Goal: Complete application form: Complete application form

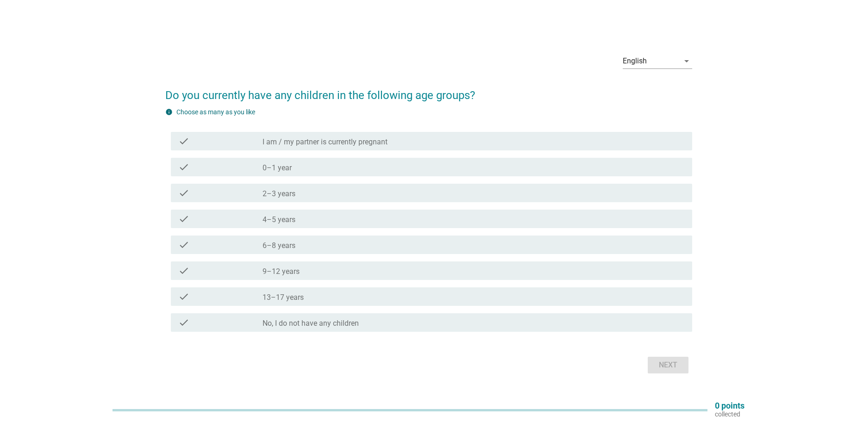
click at [290, 225] on div "check check_box_outline_blank 4–5 years" at bounding box center [431, 219] width 521 height 19
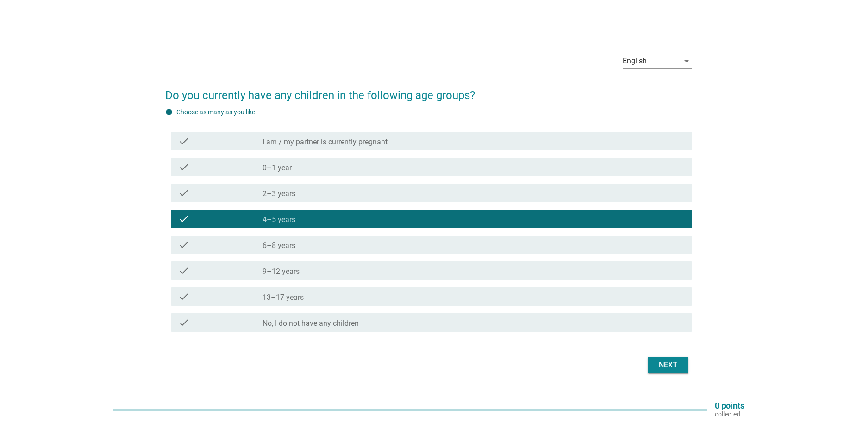
click at [672, 370] on div "Next" at bounding box center [668, 365] width 26 height 11
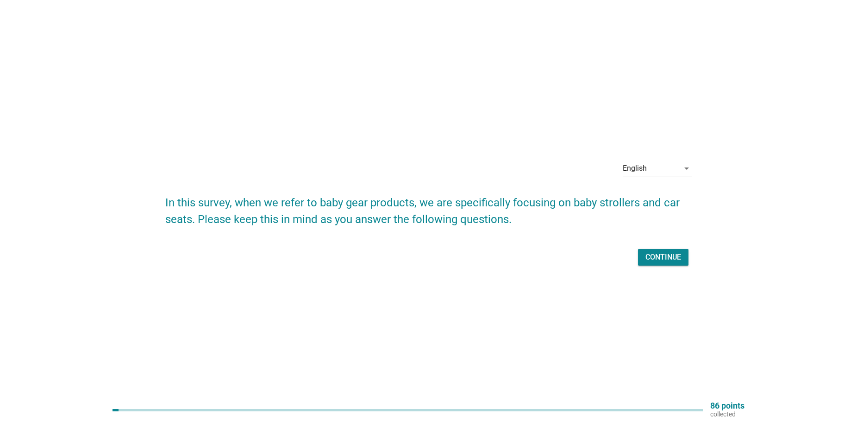
click at [663, 260] on div "Continue" at bounding box center [664, 257] width 36 height 11
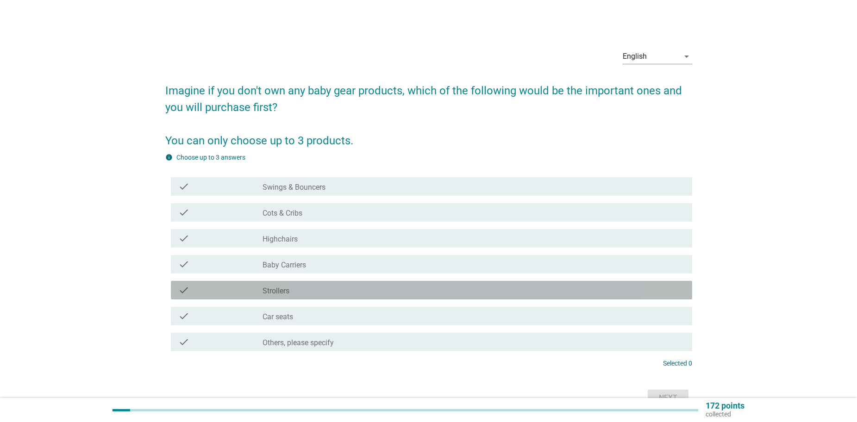
click at [280, 292] on label "Strollers" at bounding box center [276, 291] width 27 height 9
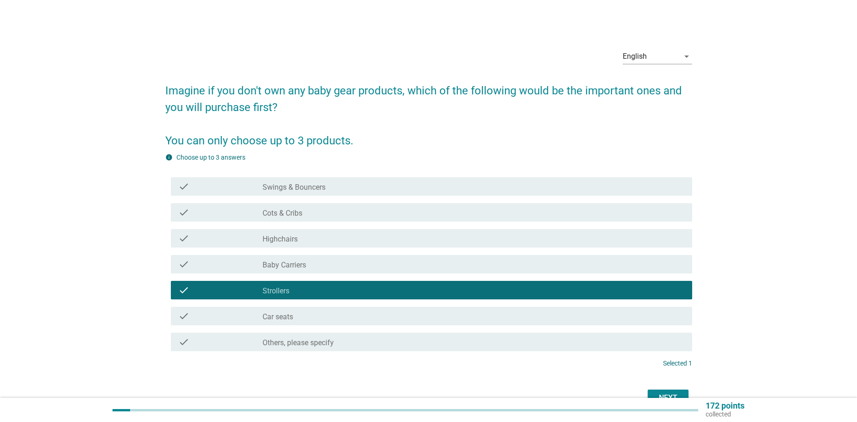
click at [319, 266] on div "check_box_outline_blank Baby Carriers" at bounding box center [474, 264] width 422 height 11
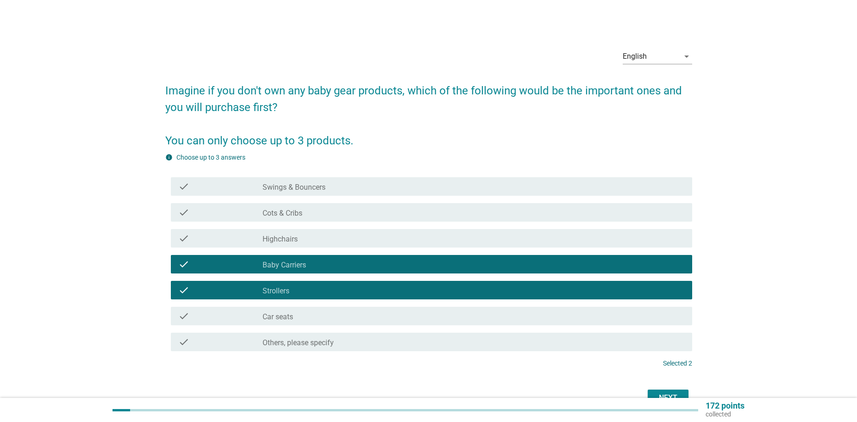
click at [311, 316] on div "check_box_outline_blank Car seats" at bounding box center [474, 316] width 422 height 11
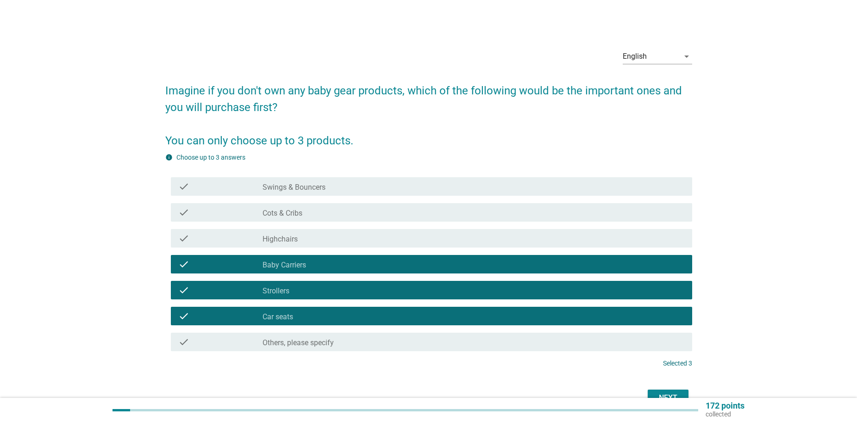
click at [657, 393] on div "Next" at bounding box center [668, 398] width 26 height 11
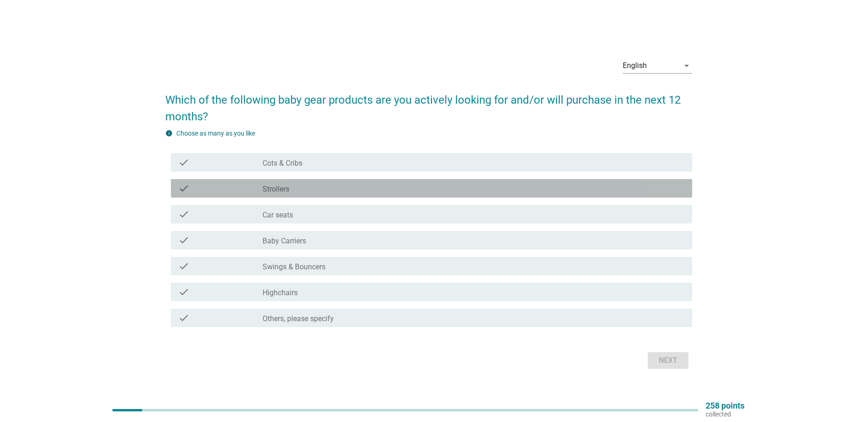
click at [362, 188] on div "check_box_outline_blank Strollers" at bounding box center [474, 188] width 422 height 11
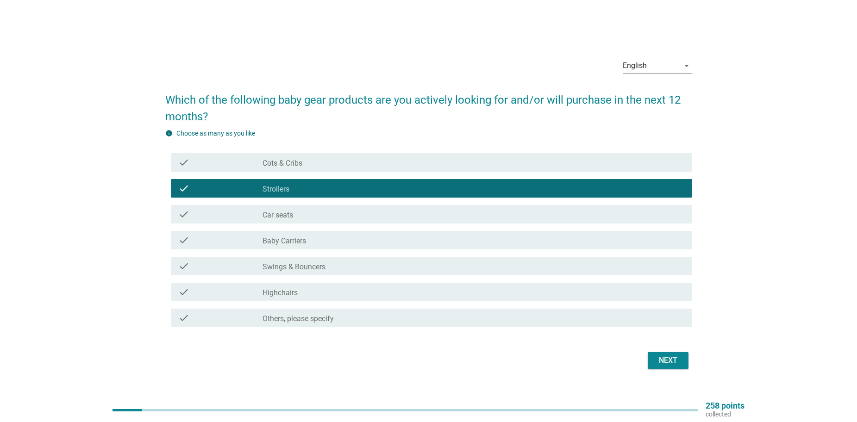
click at [344, 241] on div "check_box_outline_blank Baby Carriers" at bounding box center [474, 240] width 422 height 11
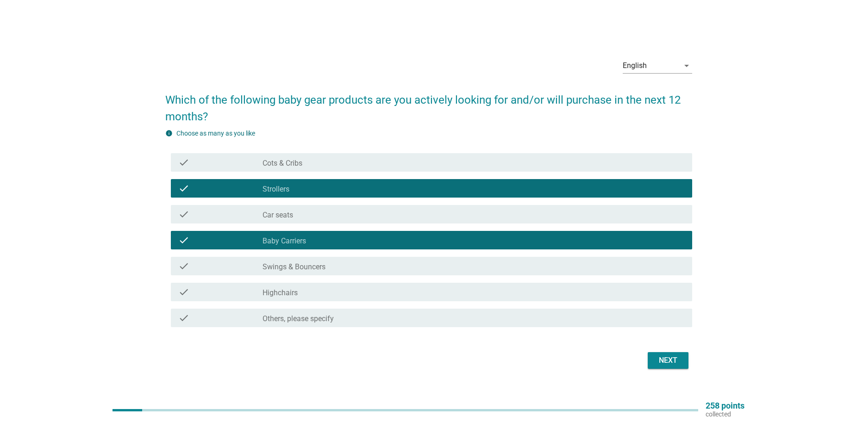
click at [673, 358] on div "Next" at bounding box center [668, 360] width 26 height 11
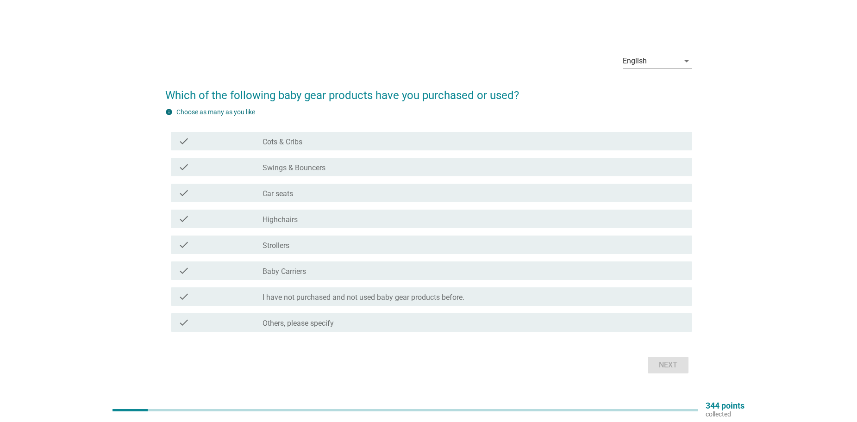
click at [330, 194] on div "check_box_outline_blank Car seats" at bounding box center [474, 193] width 422 height 11
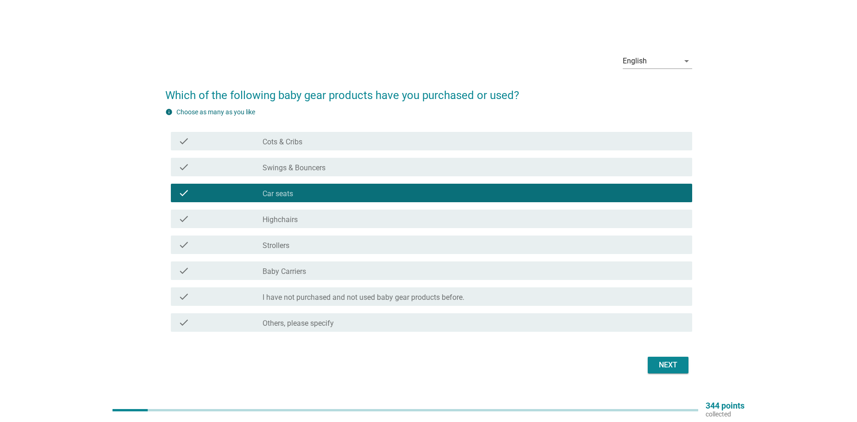
click at [372, 241] on div "check_box_outline_blank Strollers" at bounding box center [474, 244] width 422 height 11
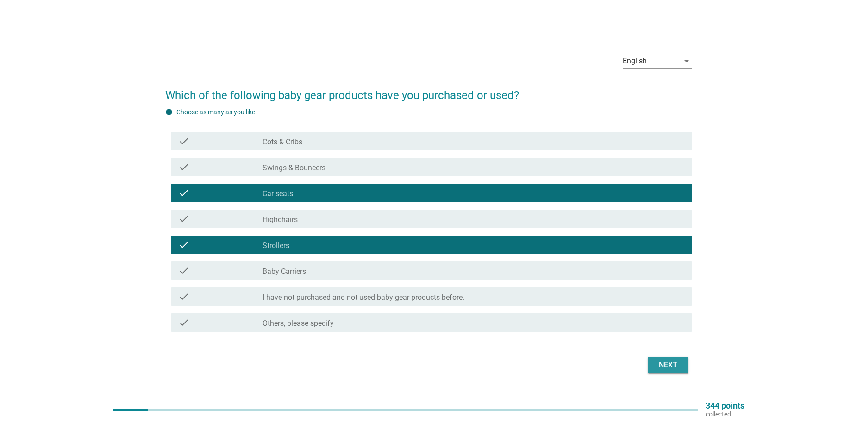
click at [670, 370] on div "Next" at bounding box center [668, 365] width 26 height 11
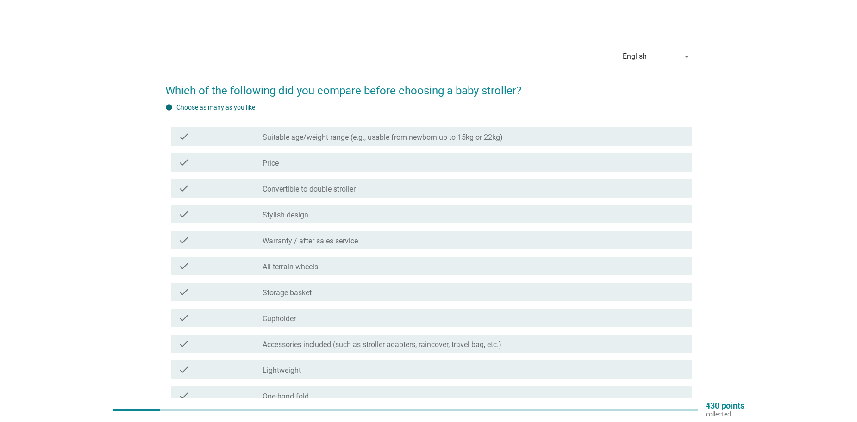
click at [448, 169] on div "check check_box_outline_blank Price" at bounding box center [431, 162] width 521 height 19
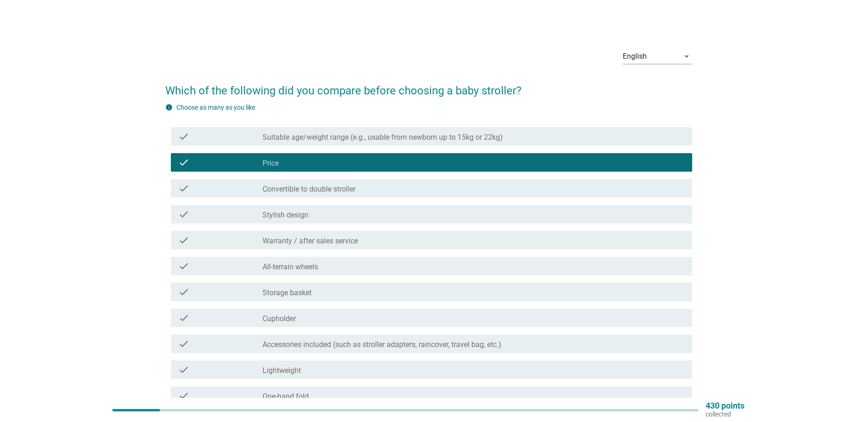
click at [485, 141] on label "Suitable age/weight range (e.g., usable from newborn up to 15kg or 22kg)" at bounding box center [383, 137] width 240 height 9
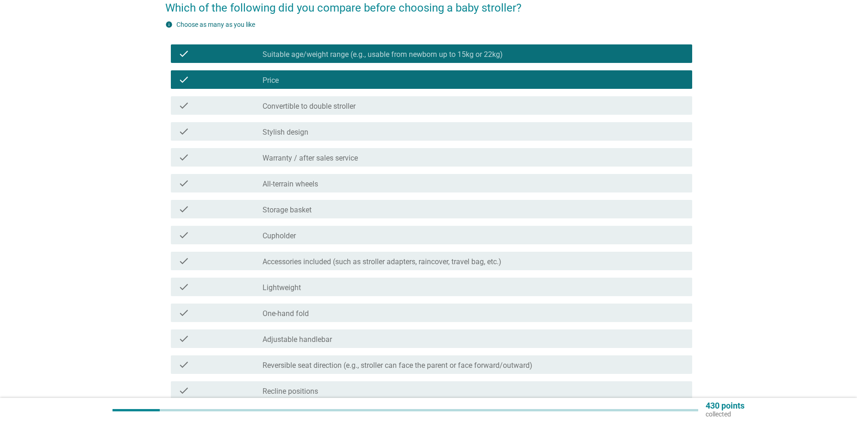
scroll to position [139, 0]
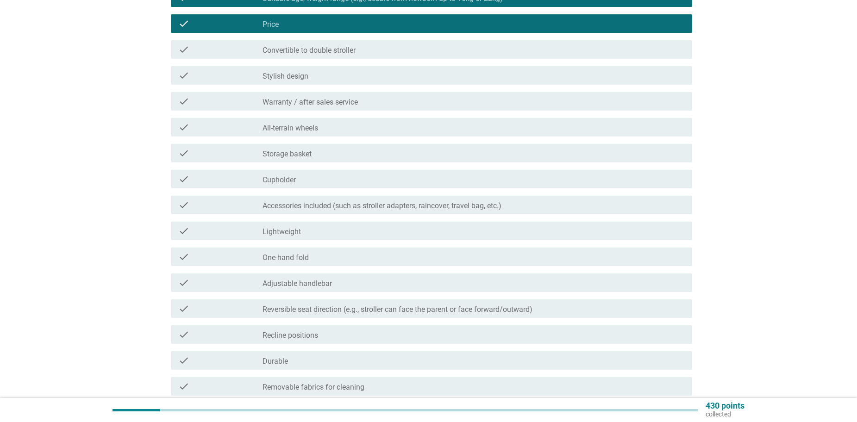
click at [371, 233] on div "check_box_outline_blank Lightweight" at bounding box center [474, 231] width 422 height 11
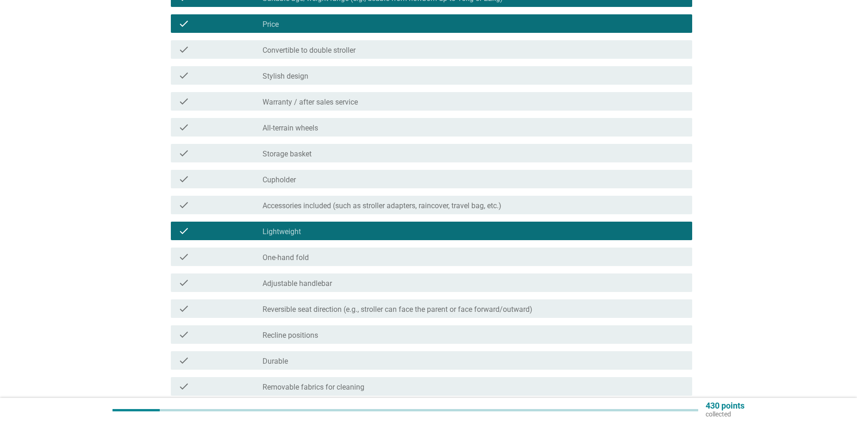
scroll to position [185, 0]
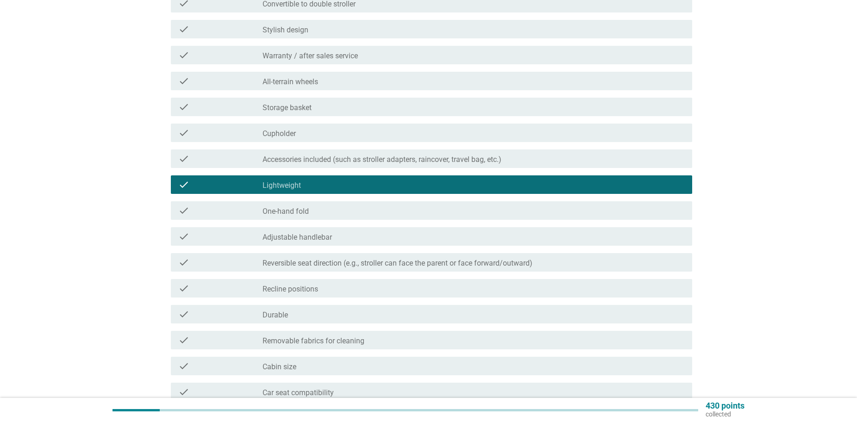
click at [432, 212] on div "check_box_outline_blank One-hand fold" at bounding box center [474, 210] width 422 height 11
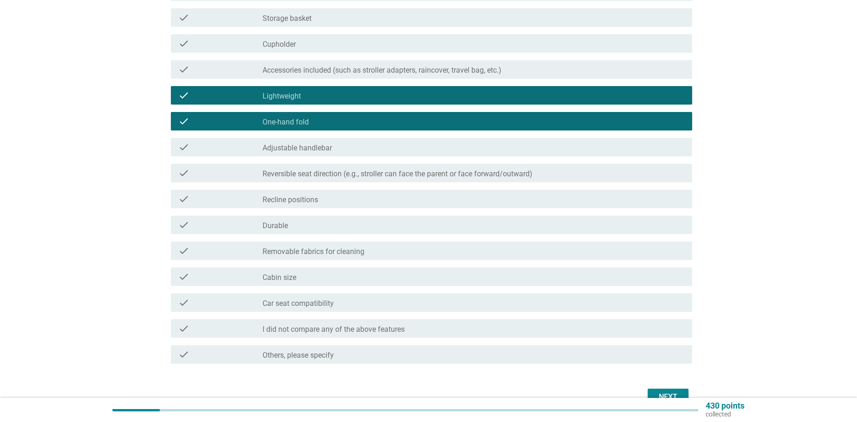
scroll to position [324, 0]
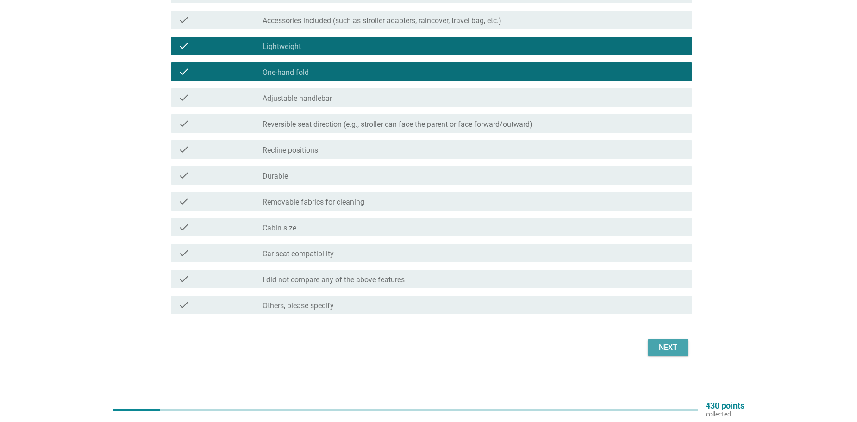
click at [672, 351] on div "Next" at bounding box center [668, 347] width 26 height 11
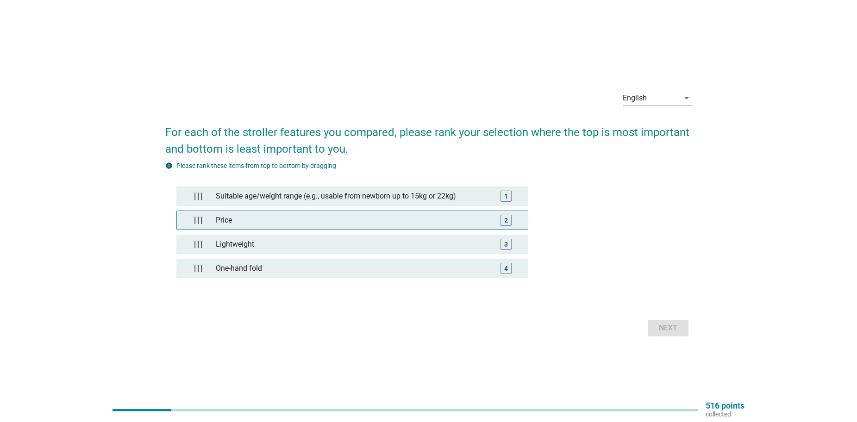
click at [444, 218] on div "Price" at bounding box center [352, 220] width 280 height 19
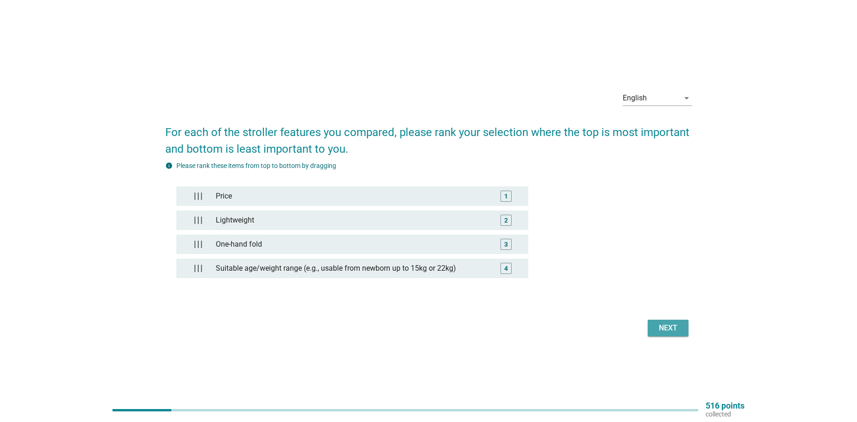
click at [678, 327] on div "Next" at bounding box center [668, 328] width 26 height 11
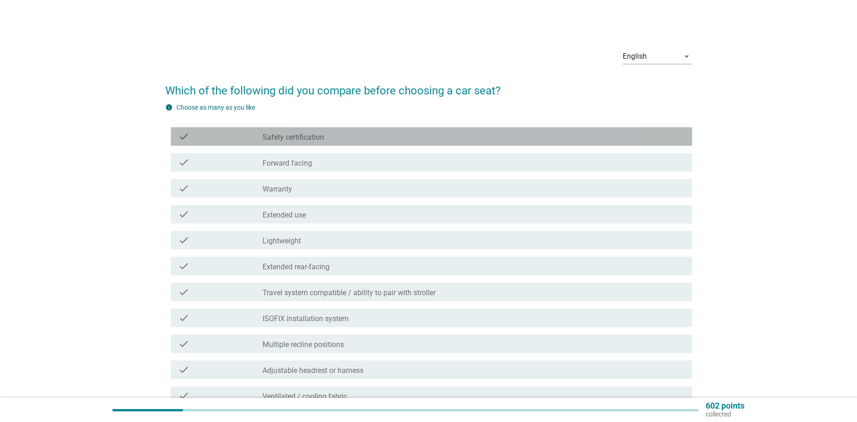
click at [450, 139] on div "check_box_outline_blank Safety certification" at bounding box center [474, 136] width 422 height 11
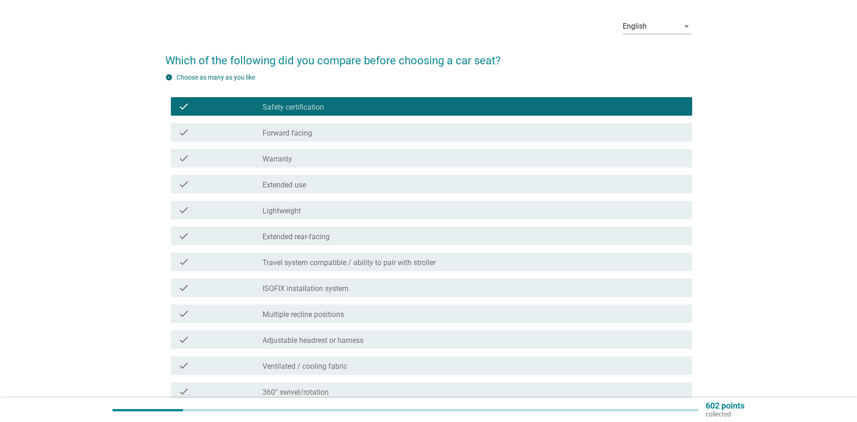
scroll to position [46, 0]
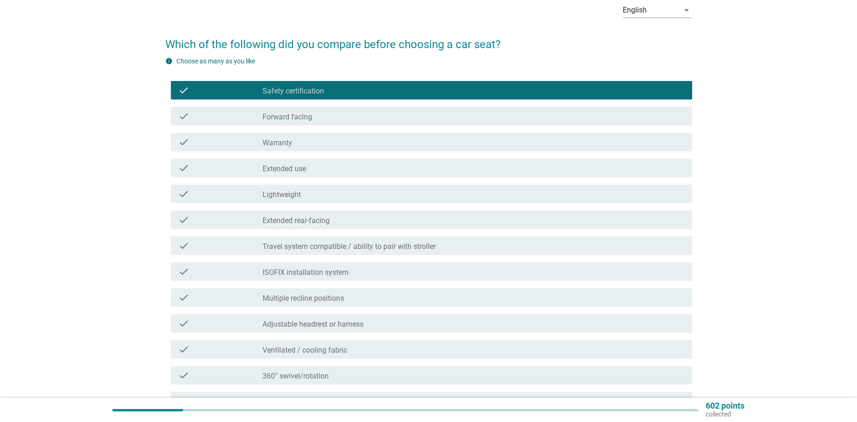
click at [404, 169] on div "check_box_outline_blank Extended use" at bounding box center [474, 168] width 422 height 11
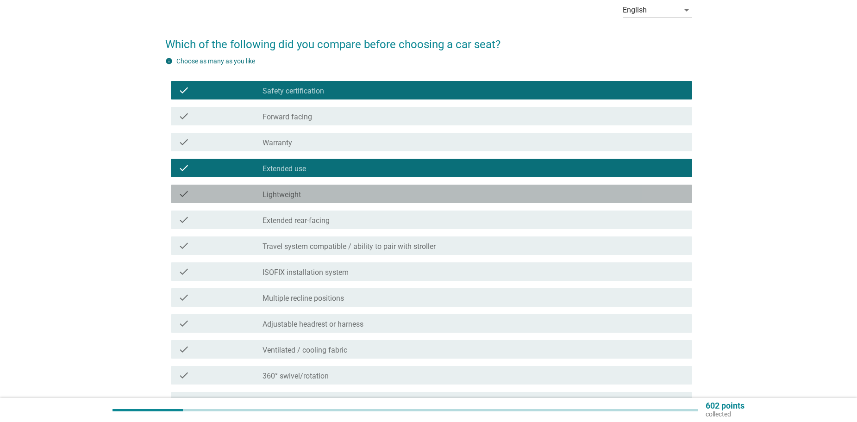
click at [381, 195] on div "check_box_outline_blank Lightweight" at bounding box center [474, 193] width 422 height 11
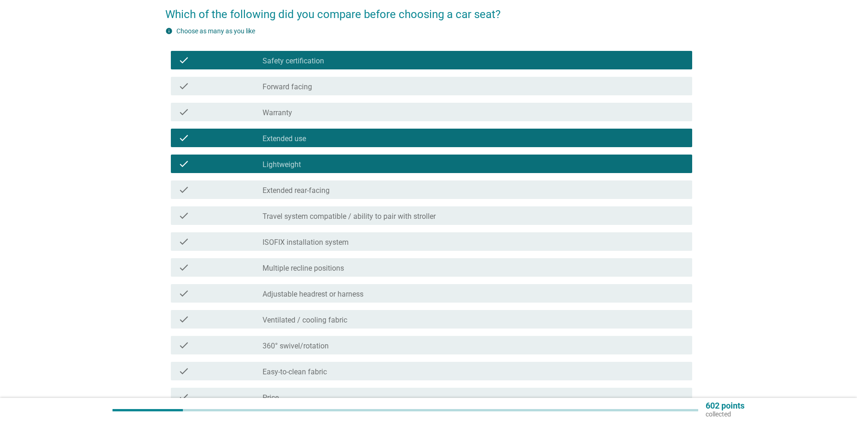
scroll to position [93, 0]
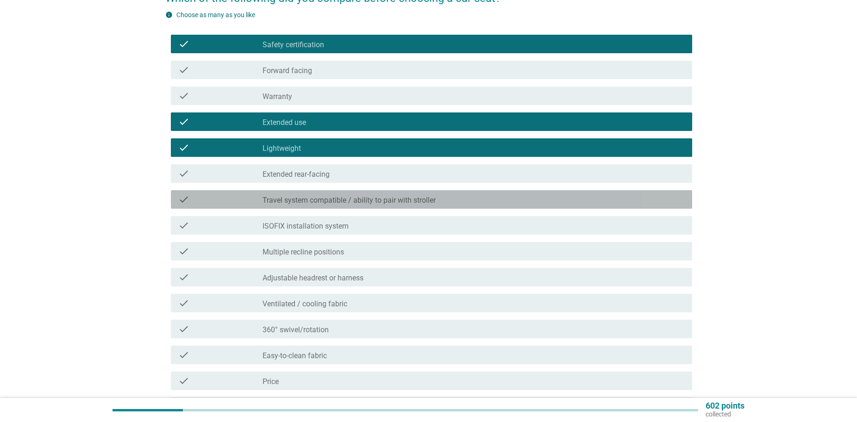
click at [458, 204] on div "check_box_outline_blank Travel system compatible / ability to pair with stroller" at bounding box center [474, 199] width 422 height 11
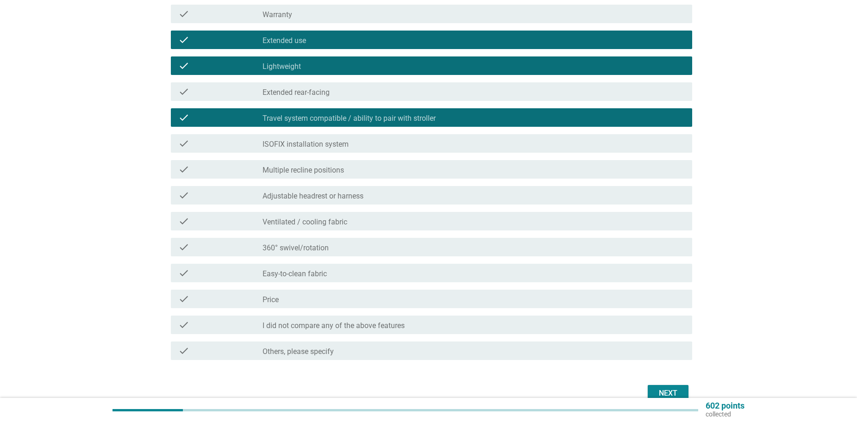
scroll to position [223, 0]
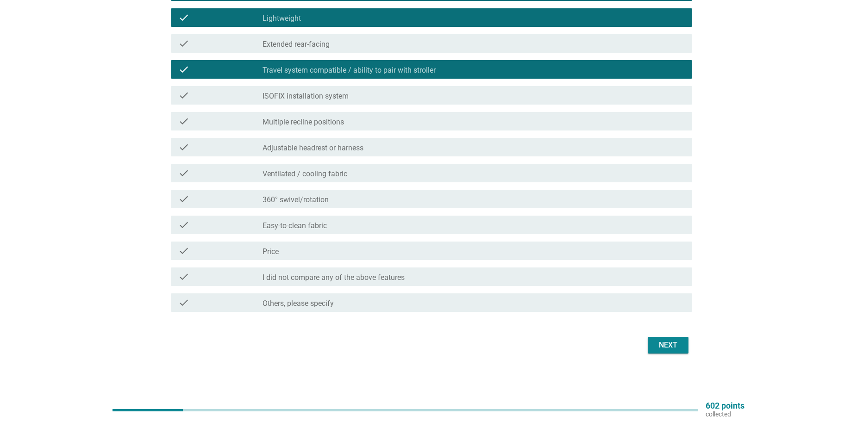
click at [391, 97] on div "check_box_outline_blank ISOFIX installation system" at bounding box center [474, 95] width 422 height 11
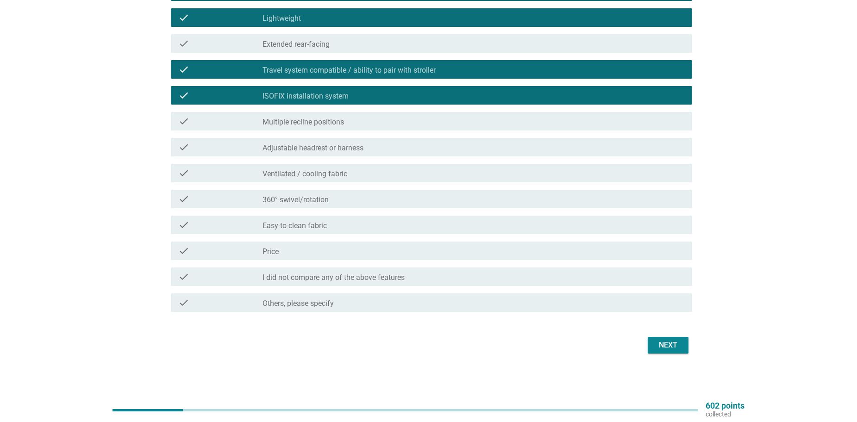
click at [665, 347] on div "Next" at bounding box center [668, 345] width 26 height 11
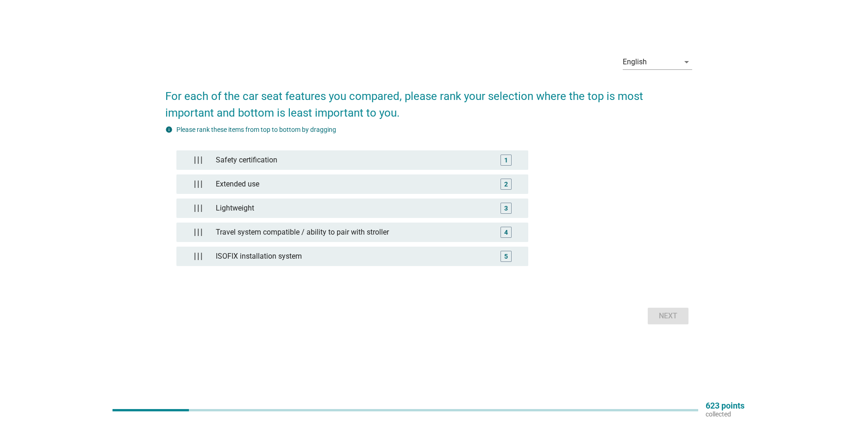
scroll to position [0, 0]
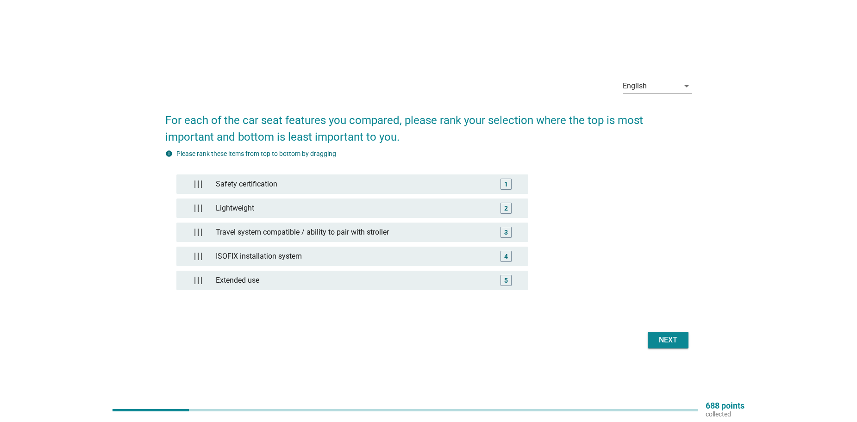
click at [673, 336] on div "Next" at bounding box center [668, 340] width 26 height 11
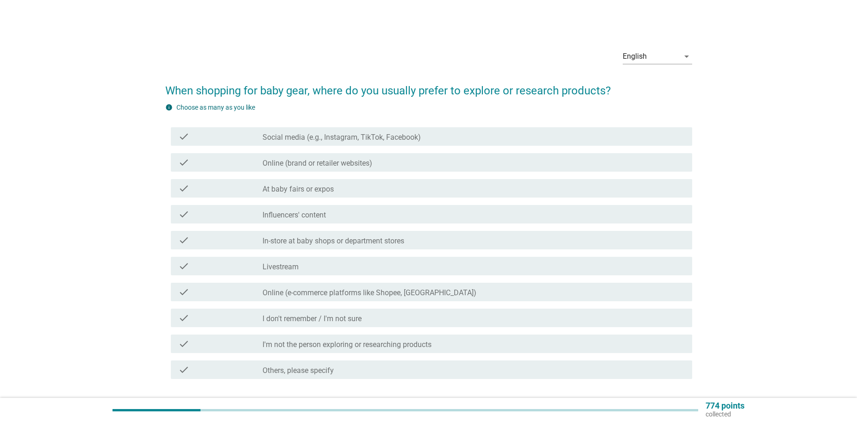
click at [375, 163] on div "check_box_outline_blank Online (brand or retailer websites)" at bounding box center [474, 162] width 422 height 11
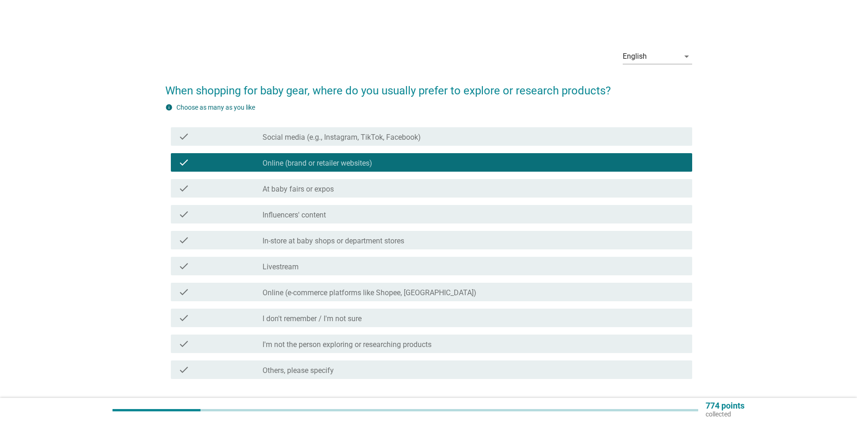
click at [389, 191] on div "check_box_outline_blank At baby fairs or expos" at bounding box center [474, 188] width 422 height 11
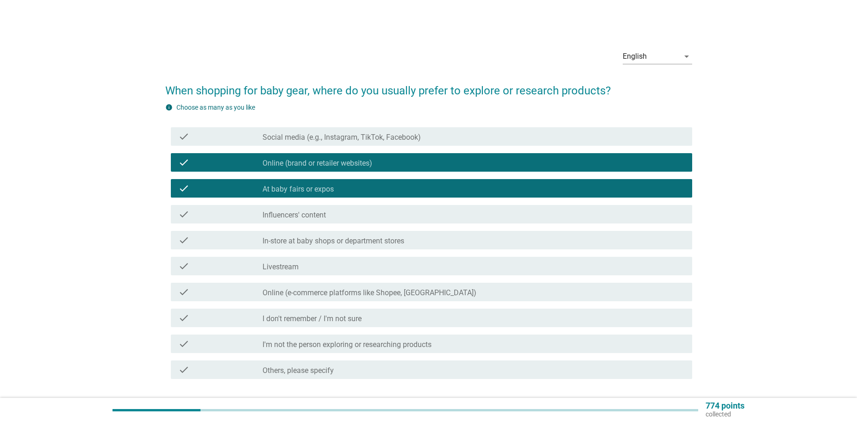
click at [377, 213] on div "check_box_outline_blank Influencers' content" at bounding box center [474, 214] width 422 height 11
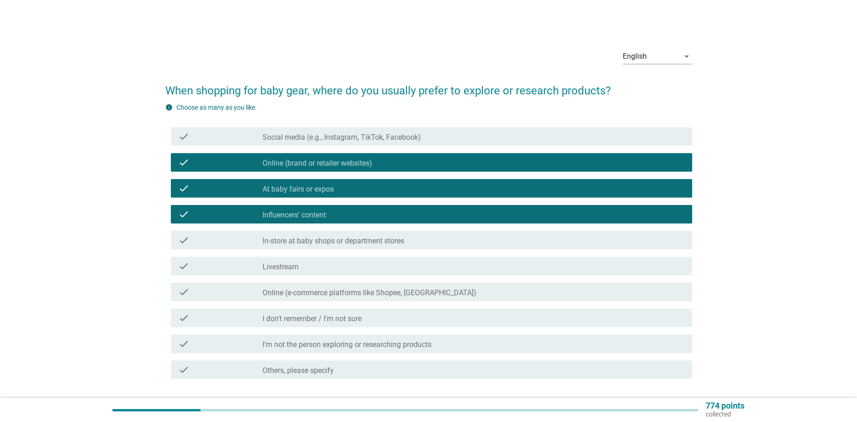
click at [383, 242] on label "In-store at baby shops or department stores" at bounding box center [334, 241] width 142 height 9
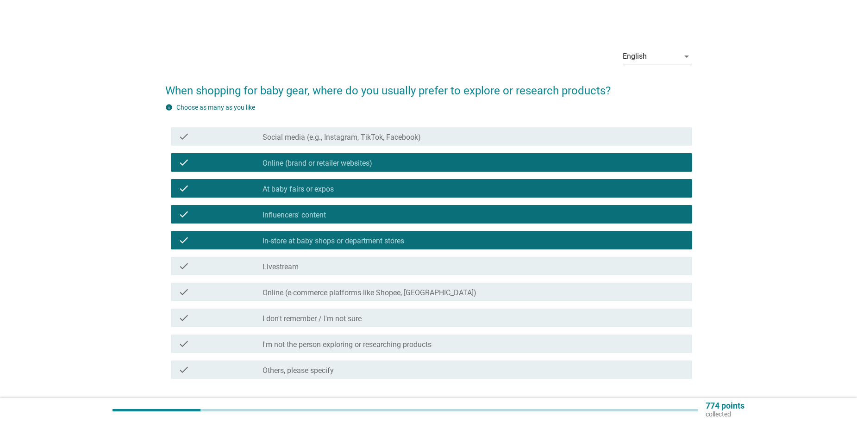
click at [374, 264] on div "check_box_outline_blank Livestream" at bounding box center [474, 266] width 422 height 11
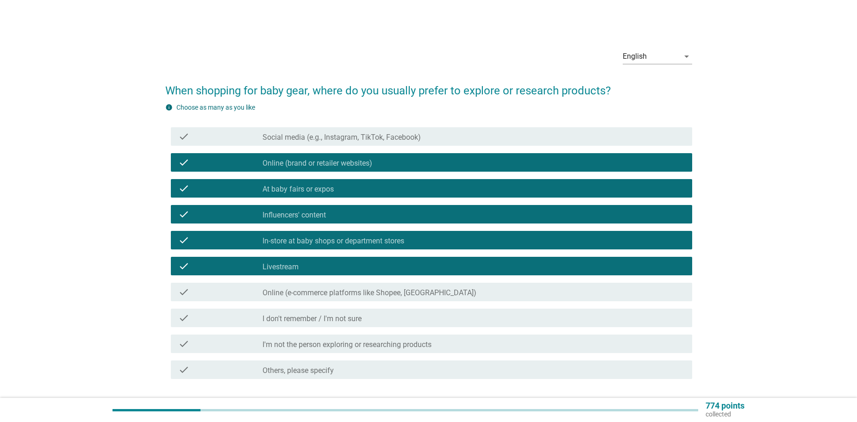
click at [378, 293] on label "Online (e-commerce platforms like Shopee, [GEOGRAPHIC_DATA])" at bounding box center [370, 293] width 214 height 9
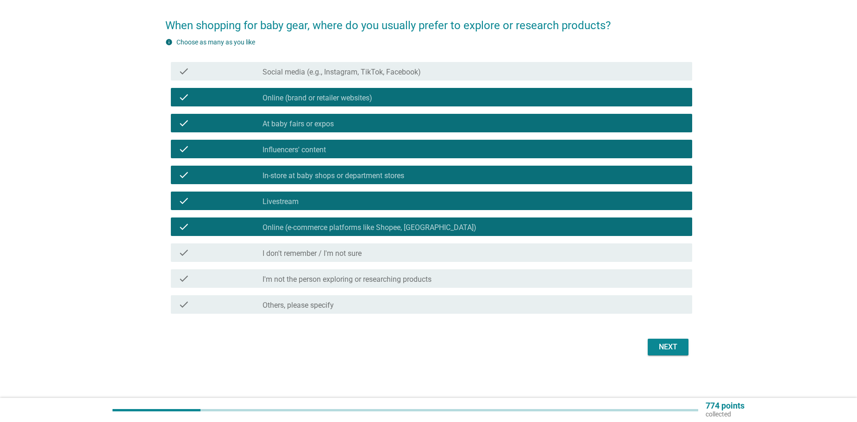
scroll to position [67, 0]
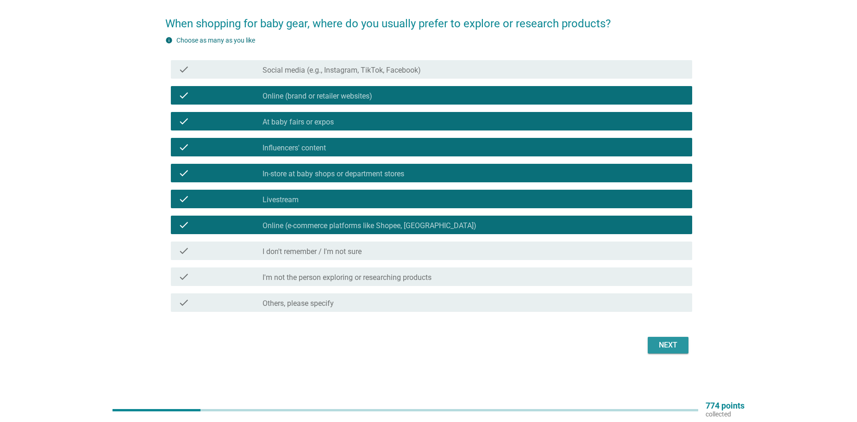
click at [669, 345] on div "Next" at bounding box center [668, 345] width 26 height 11
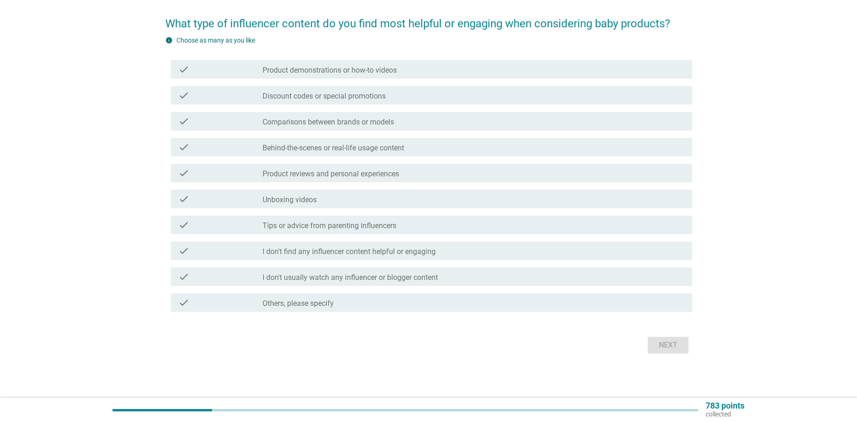
scroll to position [0, 0]
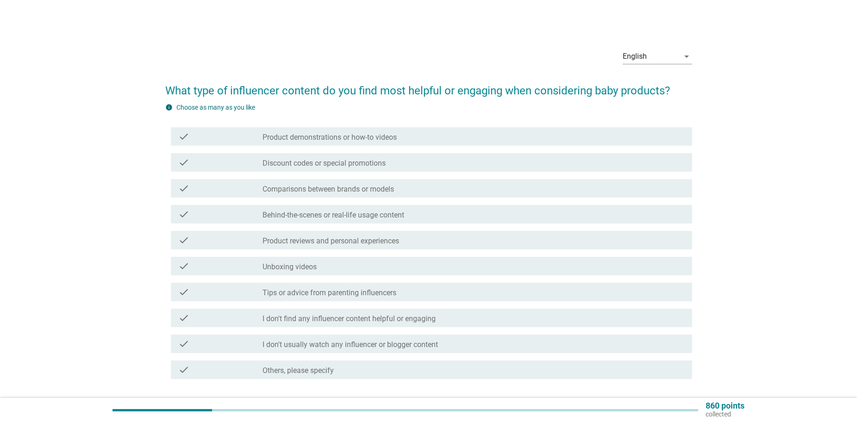
click at [397, 141] on label "Product demonstrations or how-to videos" at bounding box center [330, 137] width 134 height 9
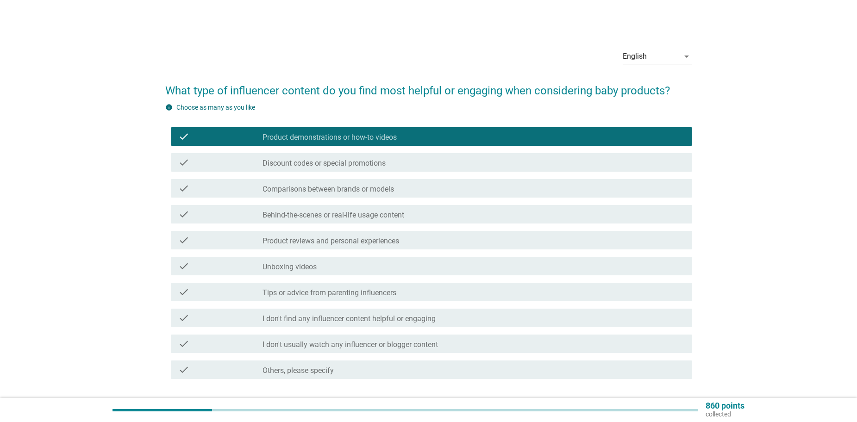
click at [391, 164] on div "check_box_outline_blank Discount codes or special promotions" at bounding box center [474, 162] width 422 height 11
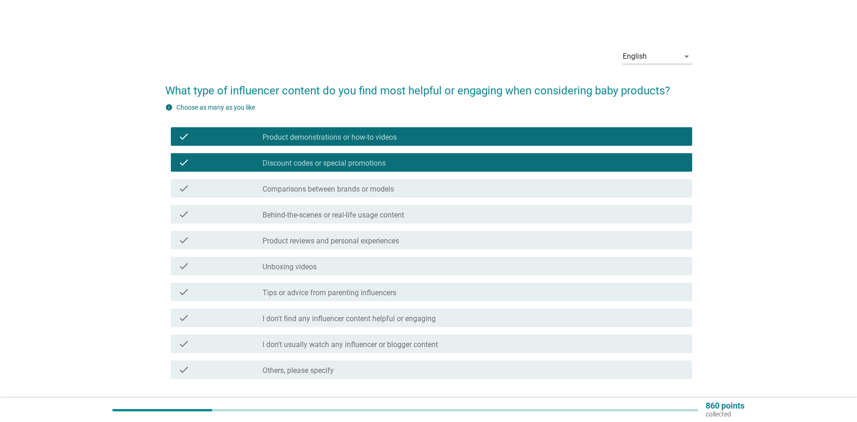
click at [390, 213] on label "Behind-the-scenes or real-life usage content" at bounding box center [334, 215] width 142 height 9
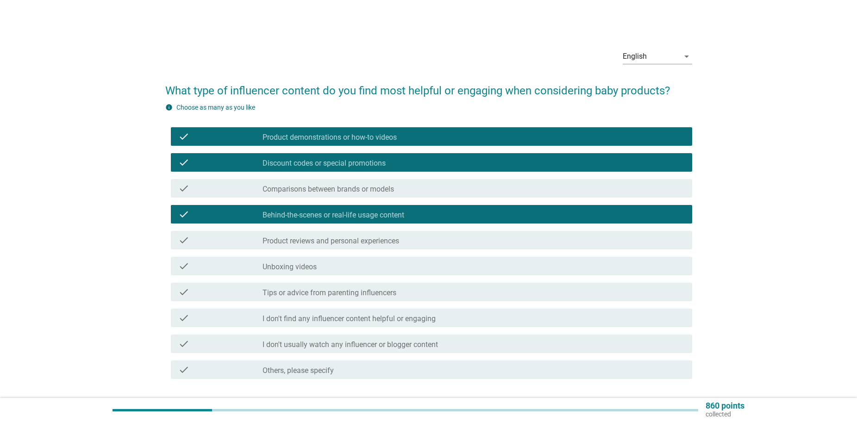
click at [374, 270] on div "check_box_outline_blank Unboxing videos" at bounding box center [474, 266] width 422 height 11
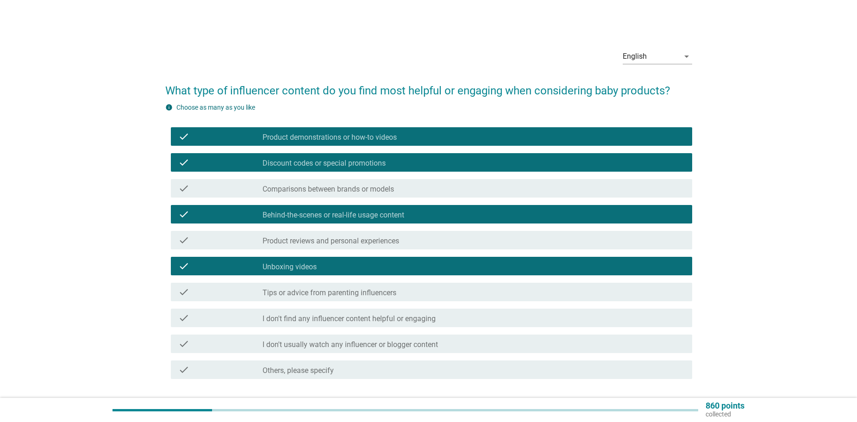
click at [379, 274] on div "check check_box_outline_blank Unboxing videos" at bounding box center [431, 266] width 521 height 19
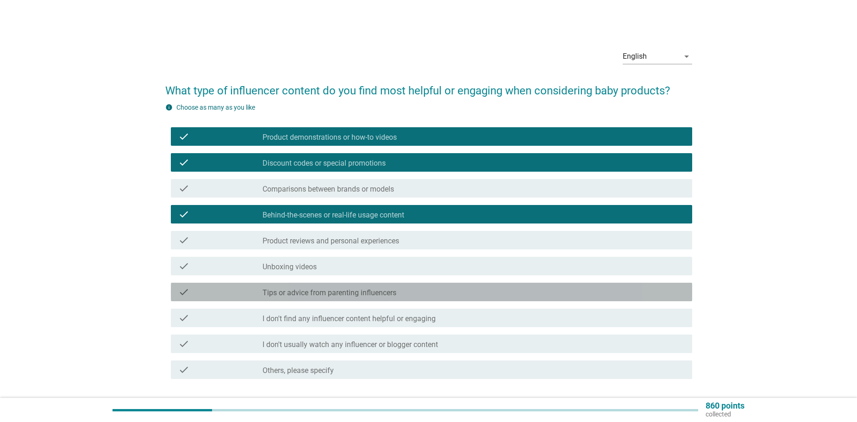
click at [388, 295] on label "Tips or advice from parenting influencers" at bounding box center [330, 293] width 134 height 9
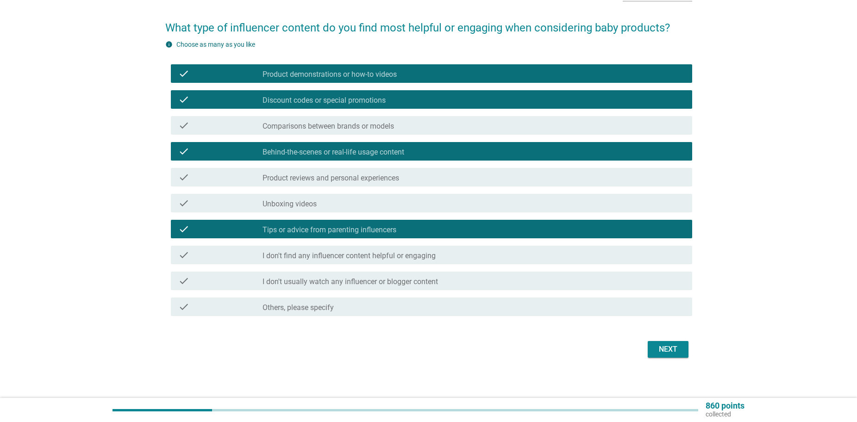
scroll to position [67, 0]
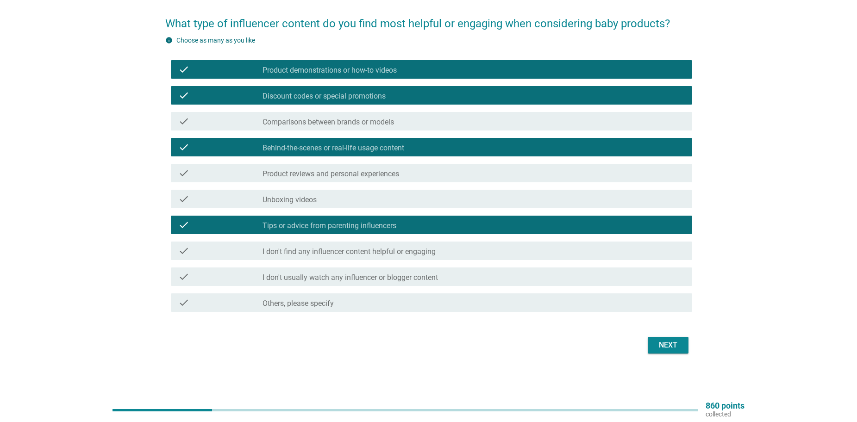
click at [649, 340] on button "Next" at bounding box center [668, 345] width 41 height 17
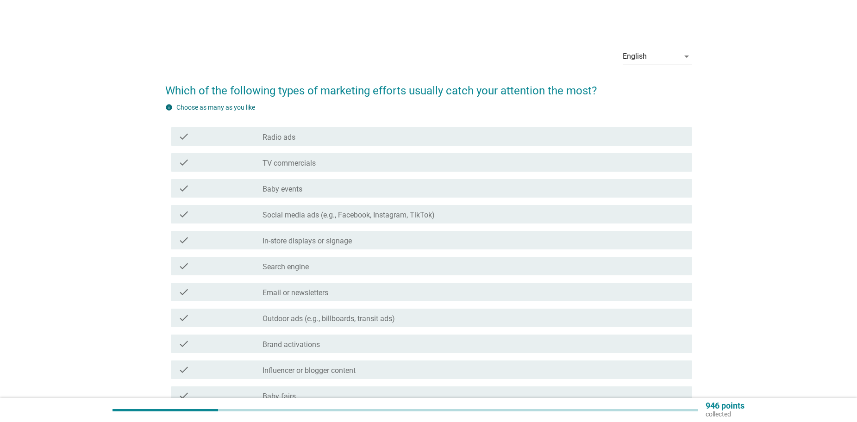
click at [391, 216] on label "Social media ads (e.g., Facebook, Instagram, TikTok)" at bounding box center [349, 215] width 172 height 9
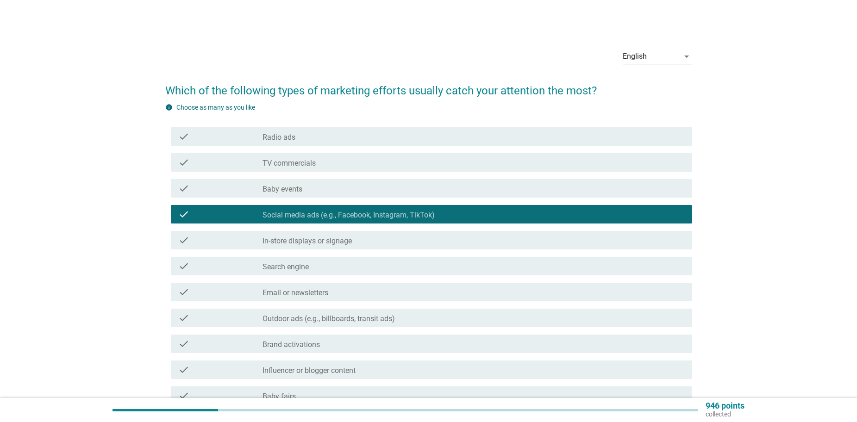
scroll to position [46, 0]
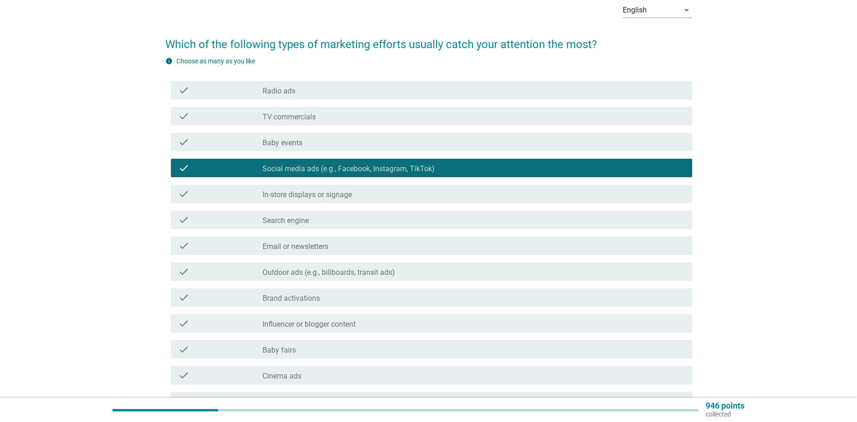
click at [389, 189] on div "check_box_outline_blank In-store displays or signage" at bounding box center [474, 193] width 422 height 11
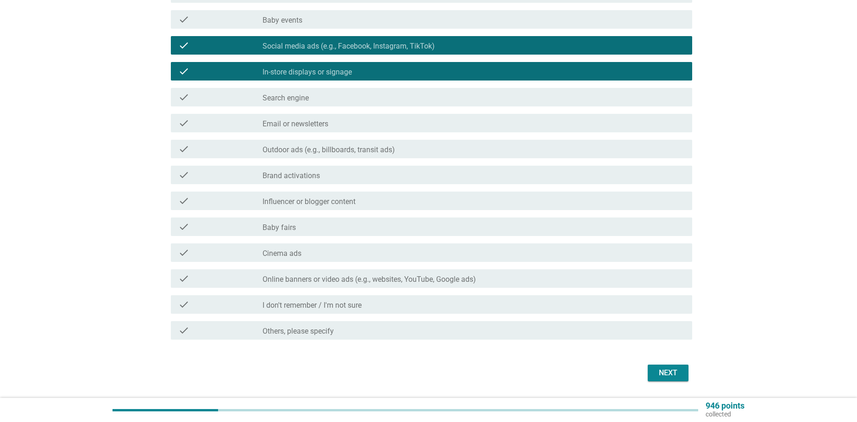
scroll to position [197, 0]
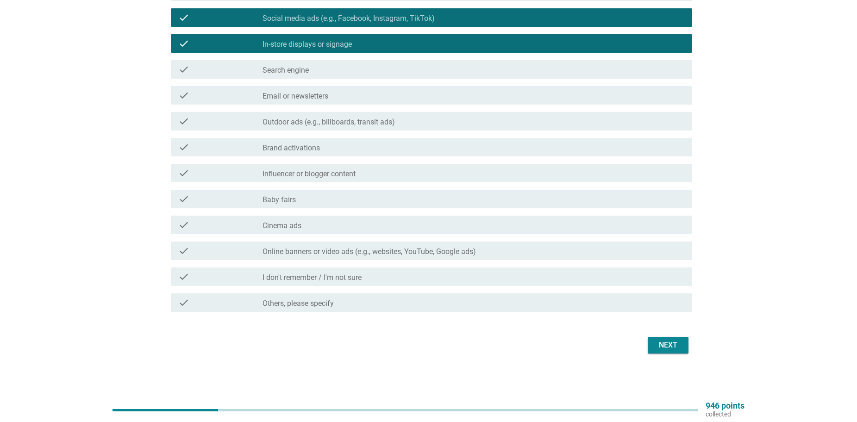
click at [413, 200] on div "check_box_outline_blank Baby fairs" at bounding box center [474, 199] width 422 height 11
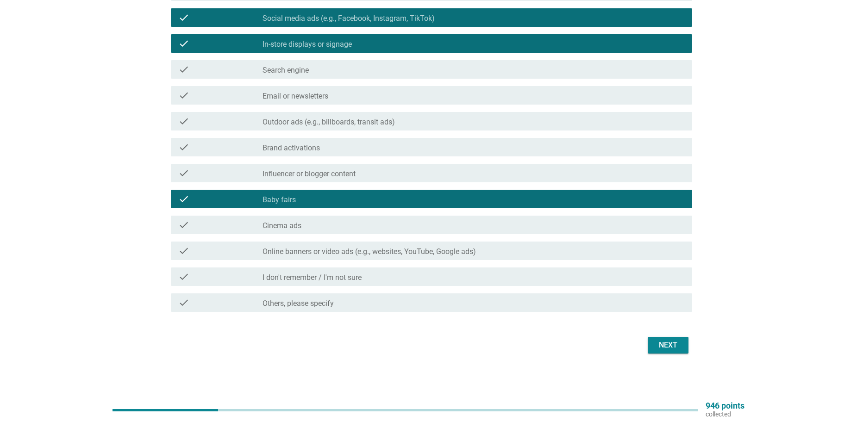
click at [672, 339] on button "Next" at bounding box center [668, 345] width 41 height 17
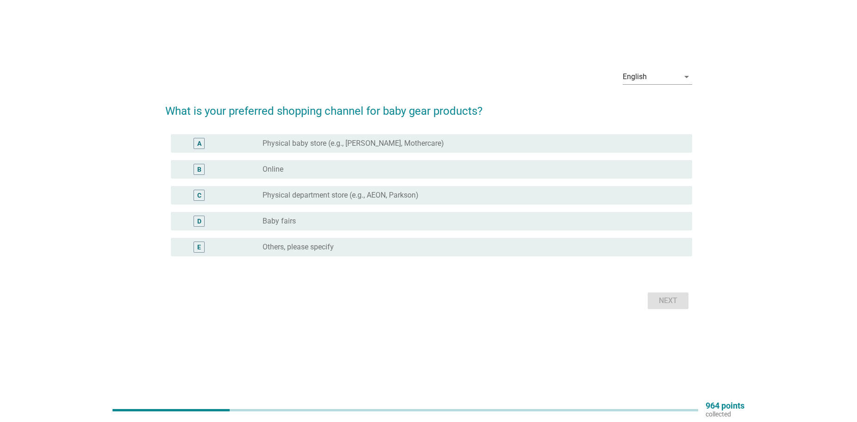
scroll to position [0, 0]
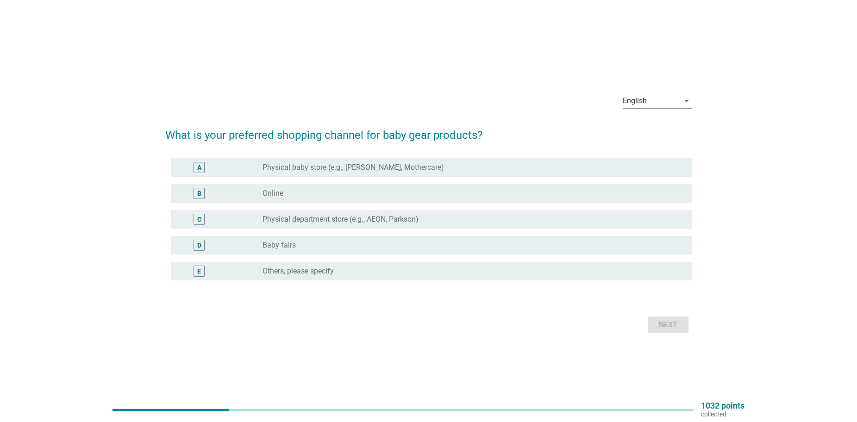
click at [433, 168] on div "radio_button_unchecked Physical baby store (e.g., Happikiddo, Mothercare)" at bounding box center [470, 167] width 415 height 9
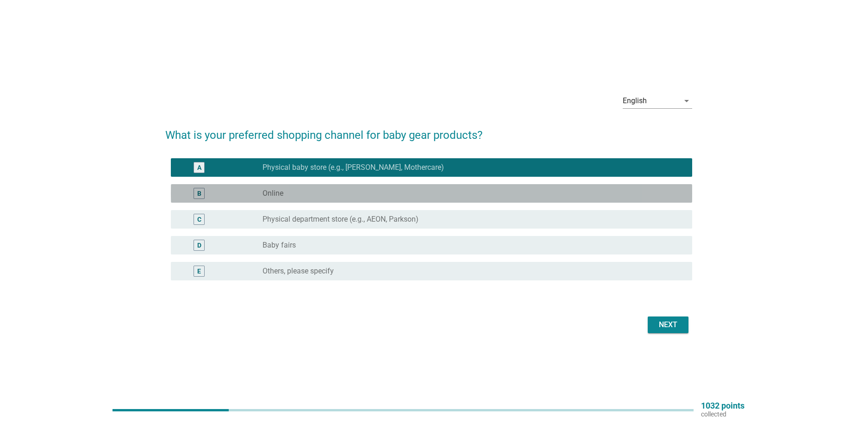
click at [427, 194] on div "radio_button_unchecked Online" at bounding box center [470, 193] width 415 height 9
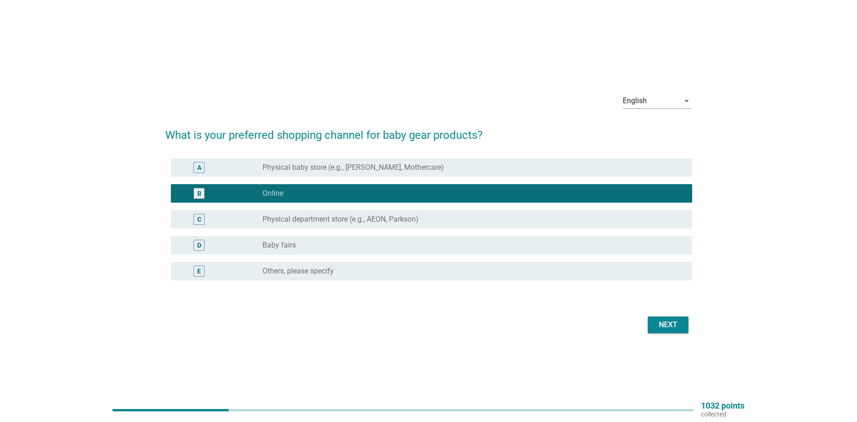
click at [657, 323] on div "Next" at bounding box center [668, 325] width 26 height 11
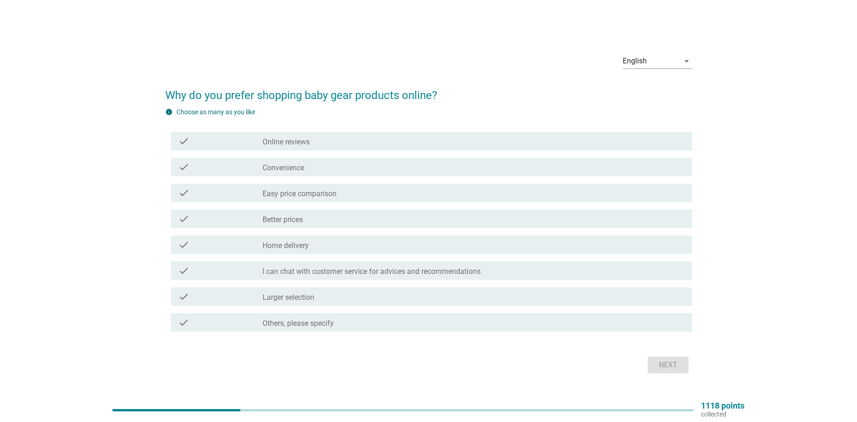
click at [382, 136] on div "check_box_outline_blank Online reviews" at bounding box center [474, 141] width 422 height 11
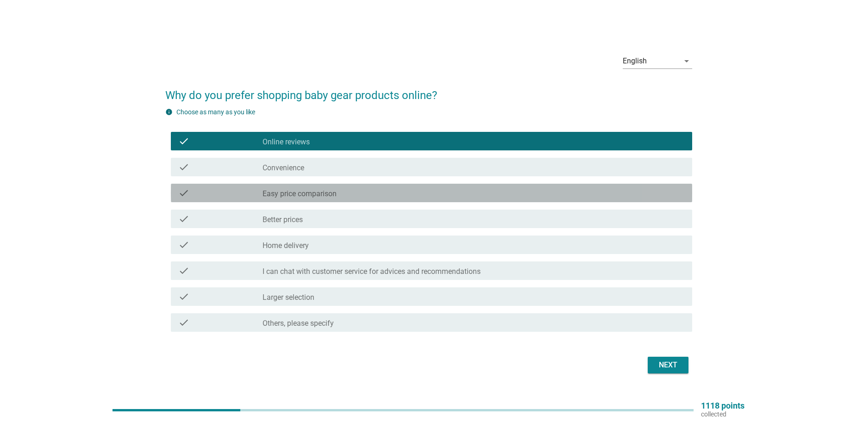
click at [360, 194] on div "check_box_outline_blank Easy price comparison" at bounding box center [474, 193] width 422 height 11
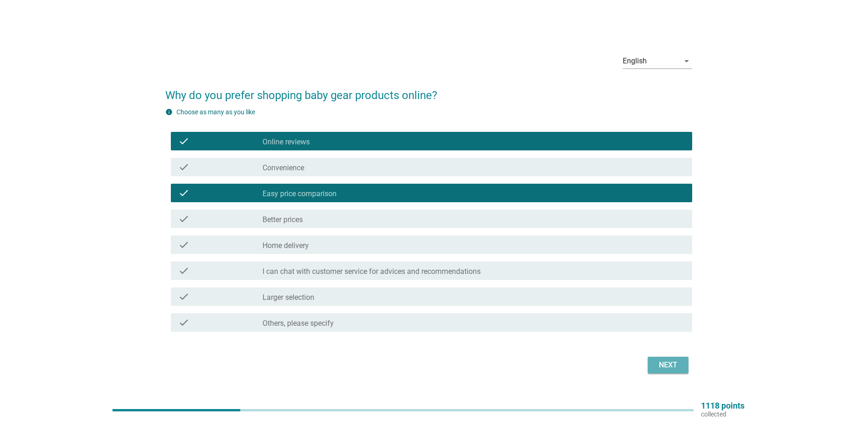
drag, startPoint x: 655, startPoint y: 357, endPoint x: 620, endPoint y: 350, distance: 35.3
click at [654, 357] on button "Next" at bounding box center [668, 365] width 41 height 17
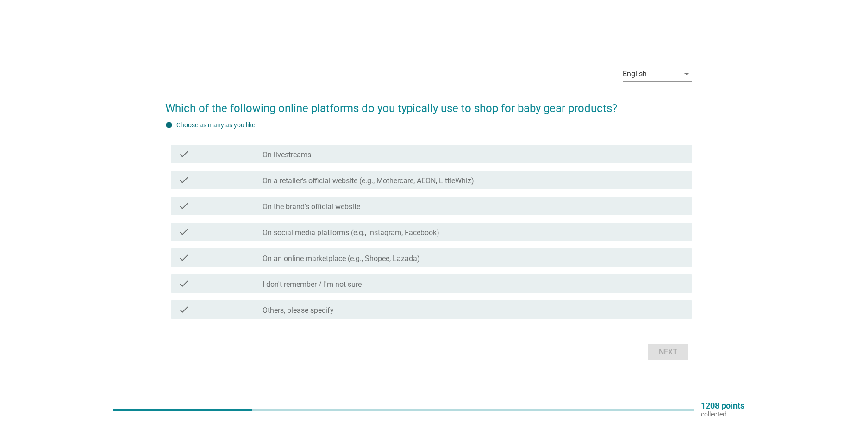
click at [446, 233] on div "check_box_outline_blank On social media platforms (e.g., Instagram, Facebook)" at bounding box center [474, 231] width 422 height 11
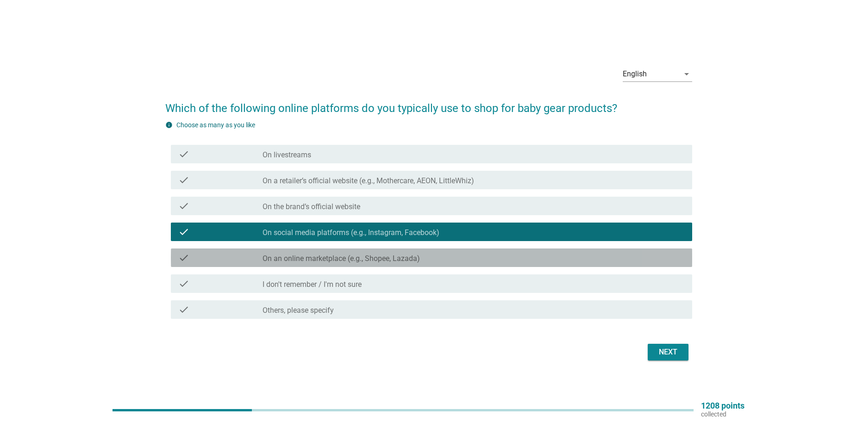
click at [433, 262] on div "check_box_outline_blank On an online marketplace (e.g., Shopee, Lazada)" at bounding box center [474, 257] width 422 height 11
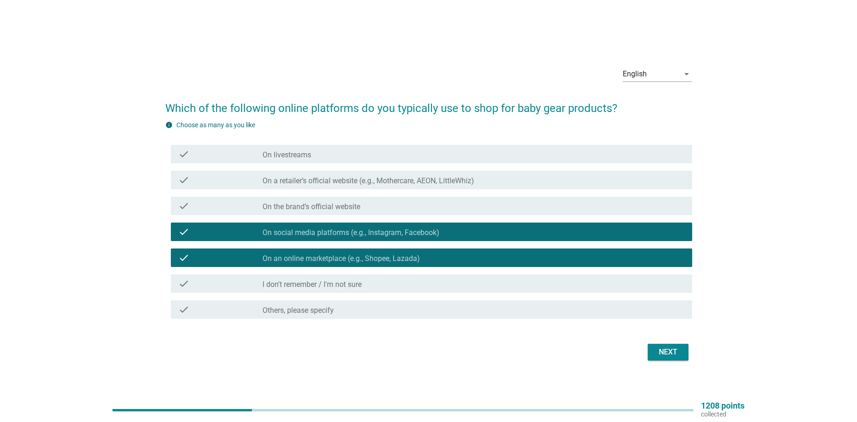
click at [677, 343] on div "Next" at bounding box center [428, 352] width 527 height 22
click at [676, 348] on div "Next" at bounding box center [668, 352] width 26 height 11
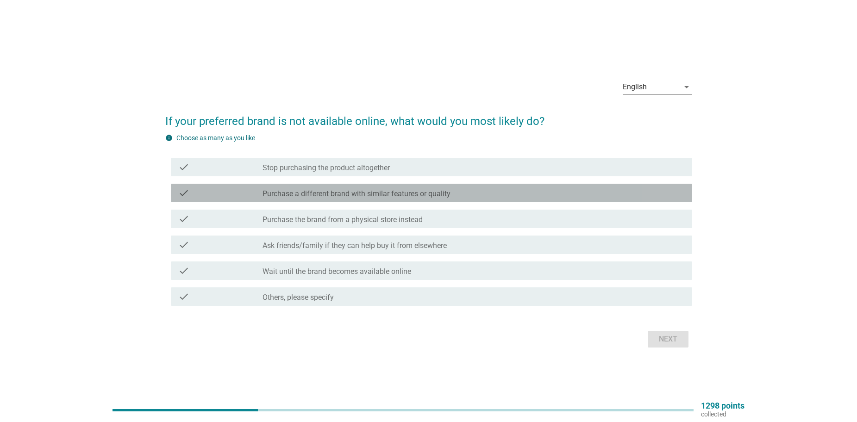
click at [439, 193] on label "Purchase a different brand with similar features or quality" at bounding box center [357, 193] width 188 height 9
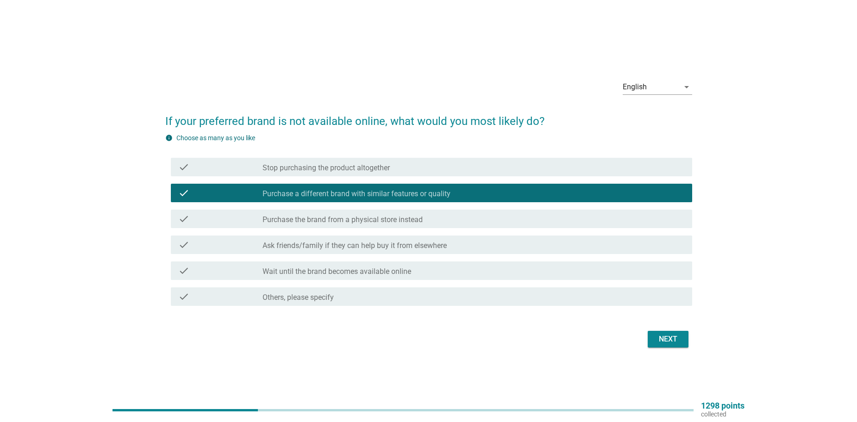
click at [423, 248] on label "Ask friends/family if they can help buy it from elsewhere" at bounding box center [355, 245] width 184 height 9
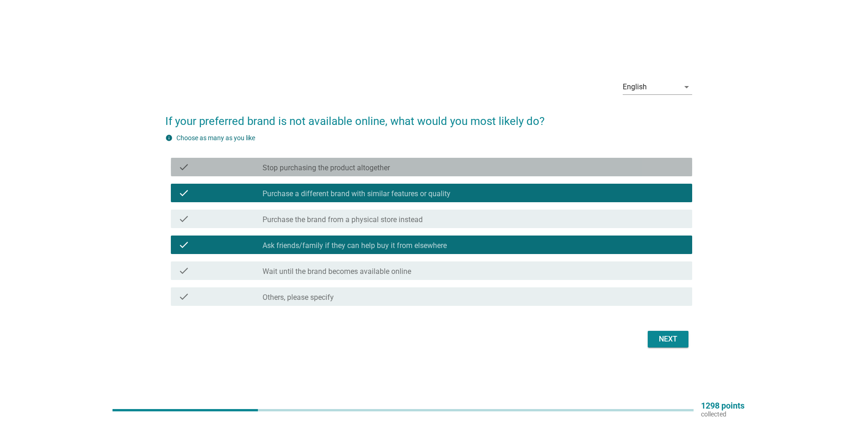
click at [376, 163] on div "check_box_outline_blank Stop purchasing the product altogether" at bounding box center [474, 167] width 422 height 11
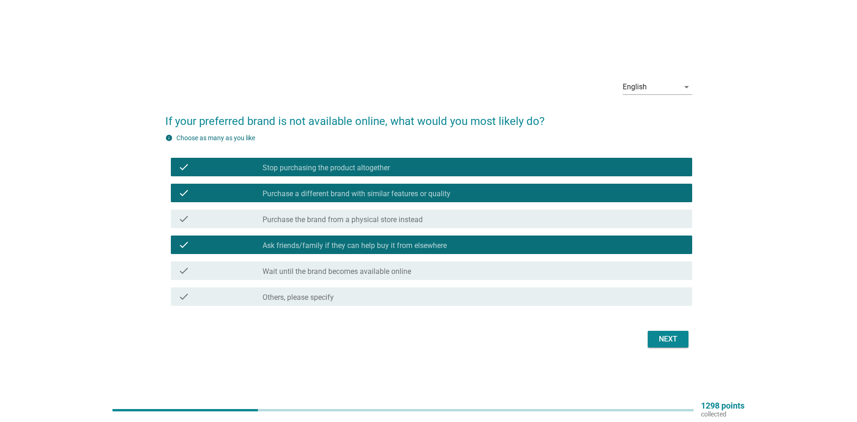
click at [649, 336] on button "Next" at bounding box center [668, 339] width 41 height 17
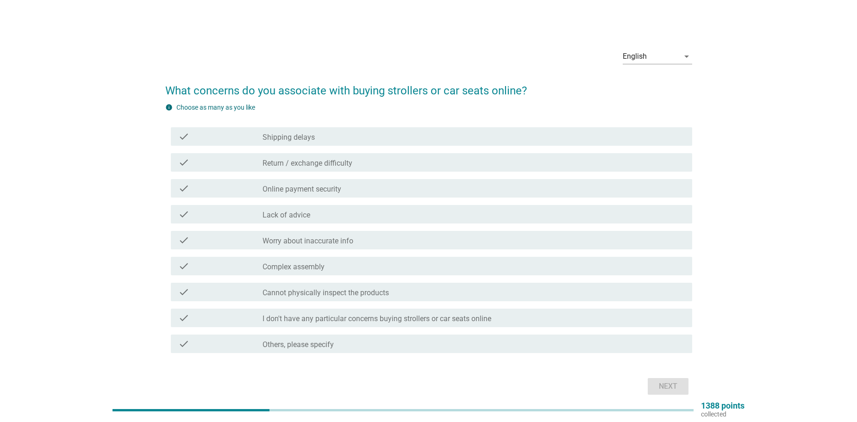
click at [376, 193] on div "check_box_outline_blank Online payment security" at bounding box center [474, 188] width 422 height 11
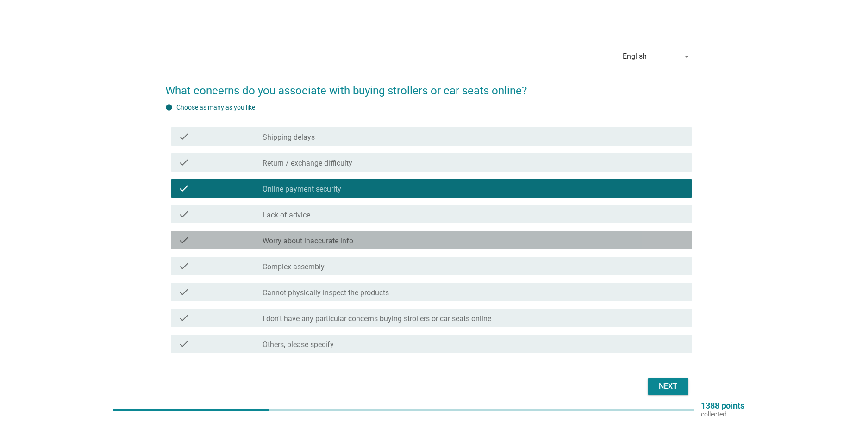
click at [363, 244] on div "check_box_outline_blank Worry about inaccurate info" at bounding box center [474, 240] width 422 height 11
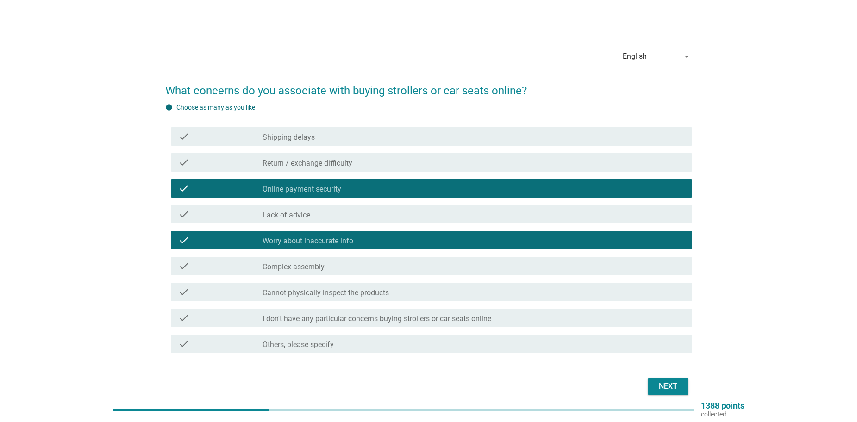
click at [410, 131] on div "check check_box_outline_blank Shipping delays" at bounding box center [431, 136] width 521 height 19
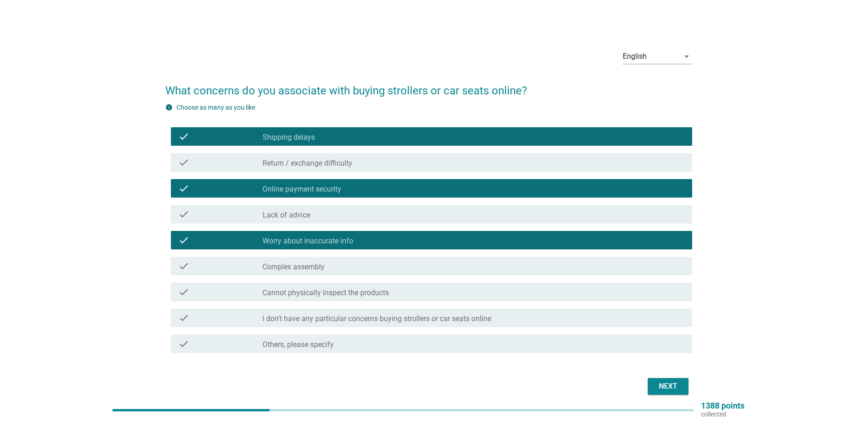
click at [661, 381] on button "Next" at bounding box center [668, 386] width 41 height 17
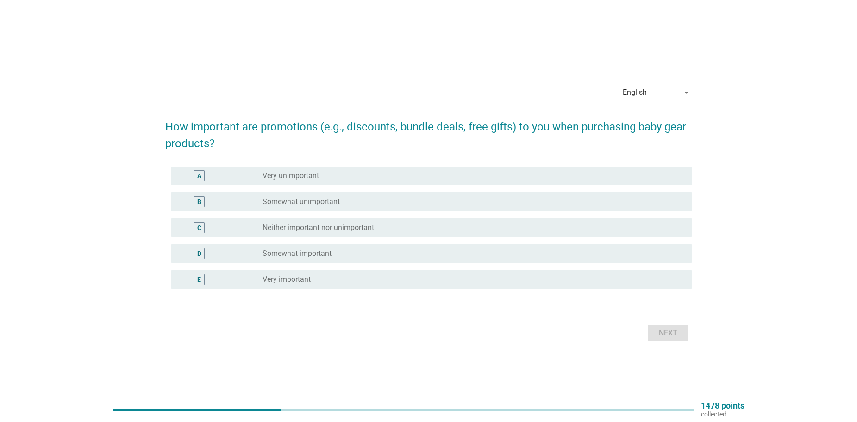
click at [358, 252] on div "radio_button_unchecked Somewhat important" at bounding box center [470, 253] width 415 height 9
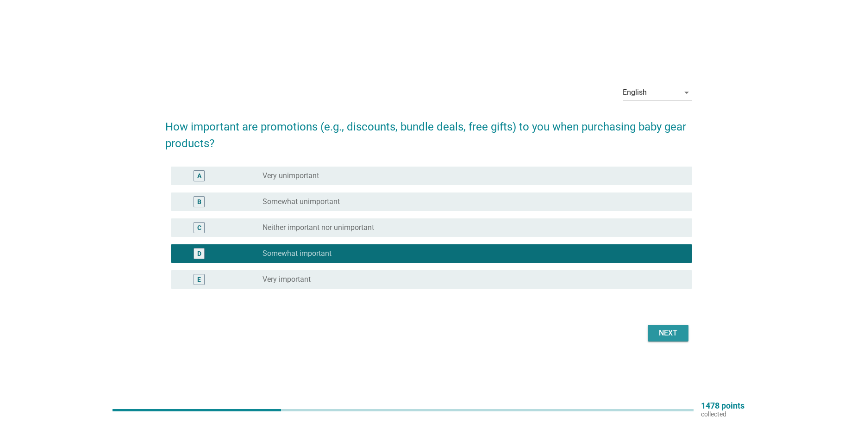
click at [674, 337] on div "Next" at bounding box center [668, 333] width 26 height 11
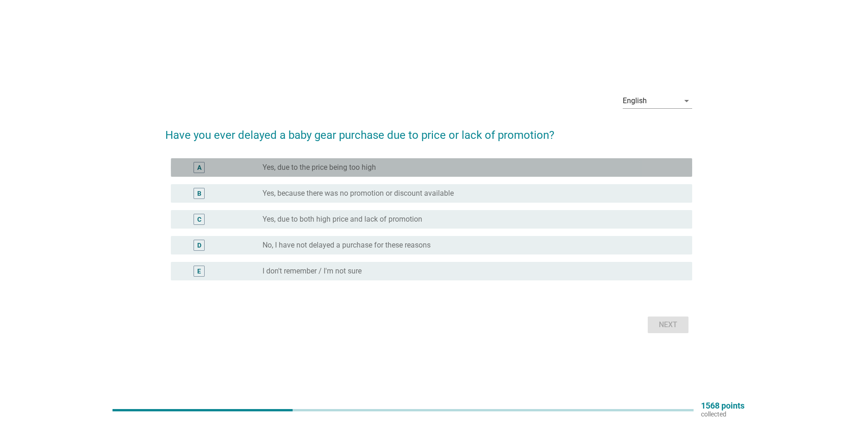
click at [393, 173] on div "A radio_button_unchecked Yes, due to the price being too high" at bounding box center [431, 167] width 521 height 19
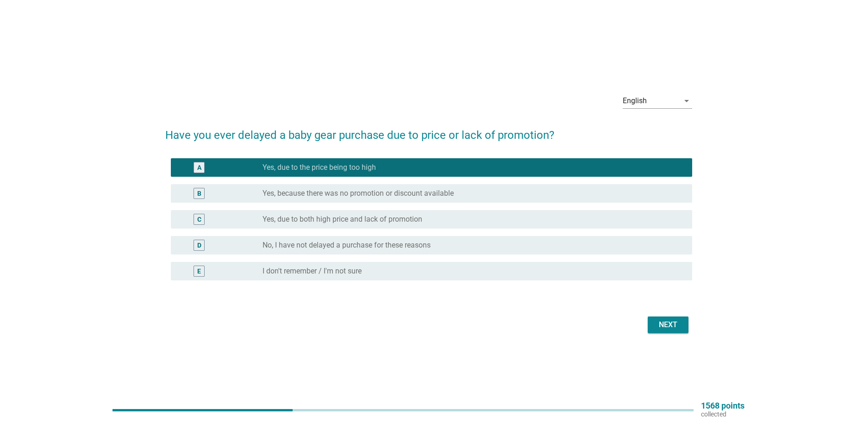
click at [422, 209] on div "C radio_button_unchecked Yes, due to both high price and lack of promotion" at bounding box center [428, 220] width 527 height 26
click at [429, 200] on div "B radio_button_unchecked Yes, because there was no promotion or discount availa…" at bounding box center [431, 193] width 521 height 19
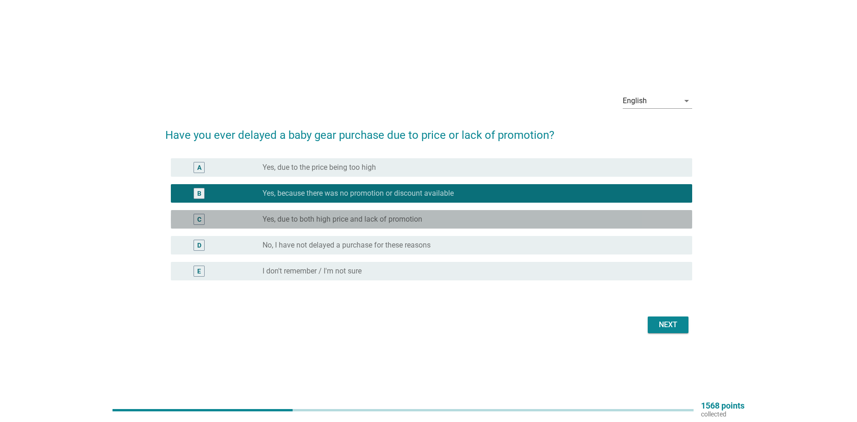
click at [459, 223] on div "radio_button_unchecked Yes, due to both high price and lack of promotion" at bounding box center [470, 219] width 415 height 9
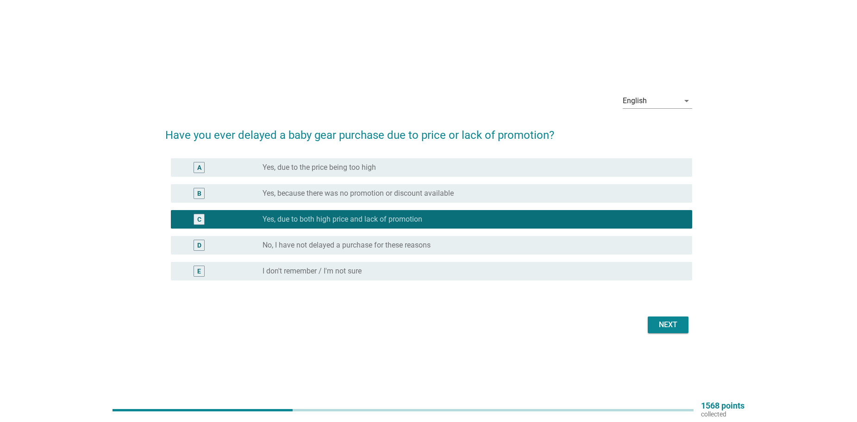
click at [663, 325] on div "Next" at bounding box center [668, 325] width 26 height 11
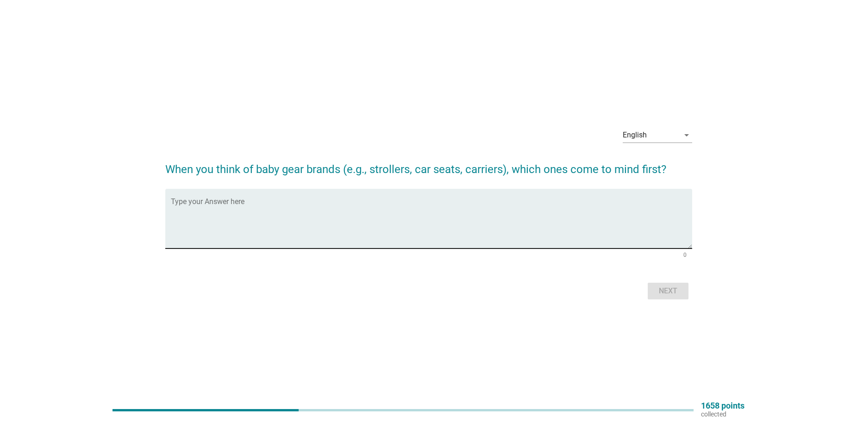
click at [508, 226] on textarea "Type your Answer here" at bounding box center [431, 224] width 521 height 49
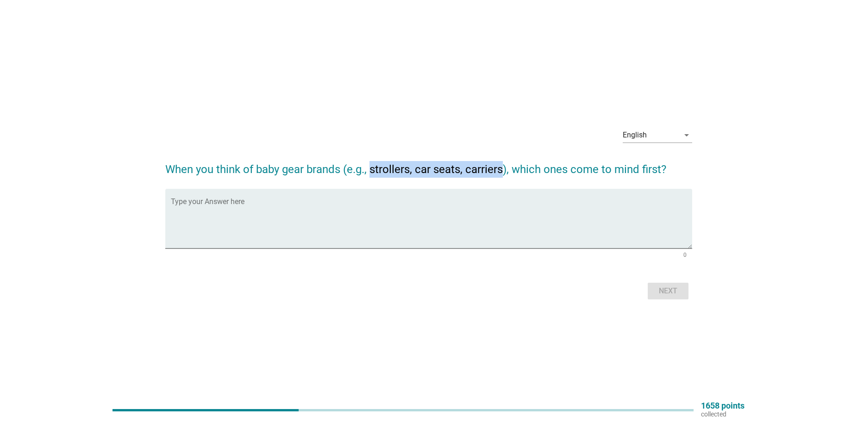
drag, startPoint x: 371, startPoint y: 168, endPoint x: 503, endPoint y: 173, distance: 131.6
click at [503, 173] on h2 "When you think of baby gear brands (e.g., strollers, car seats, carriers), whic…" at bounding box center [428, 165] width 527 height 26
copy h2 "strollers, car seats, carriers"
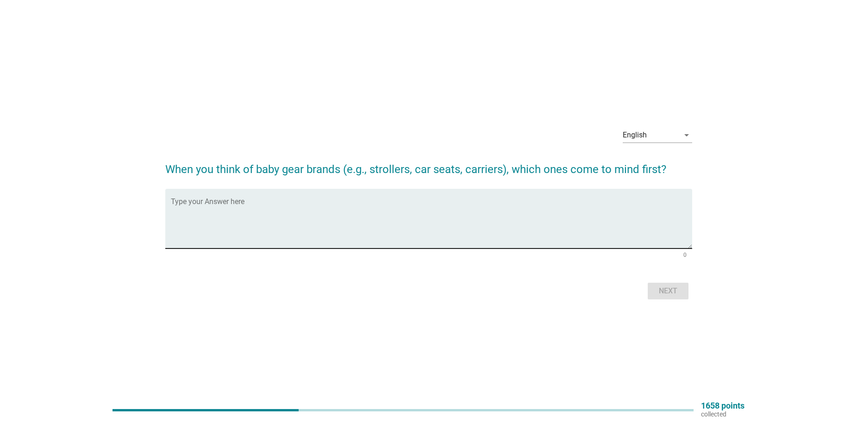
click at [287, 208] on textarea "Type your Answer here" at bounding box center [431, 224] width 521 height 49
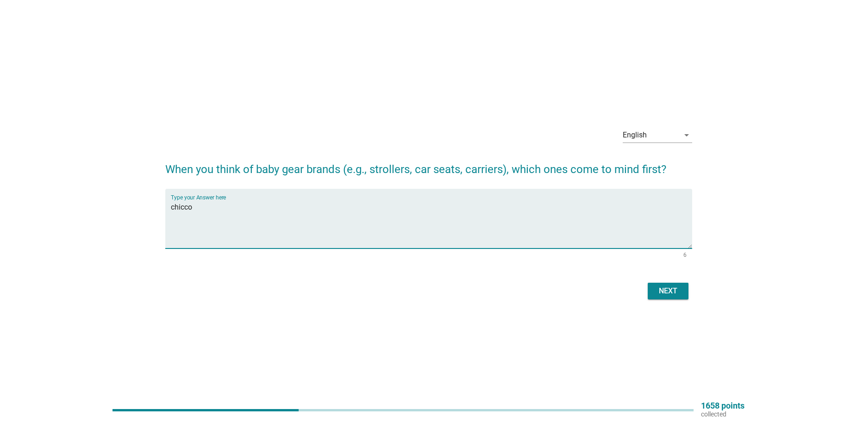
type textarea "chicco"
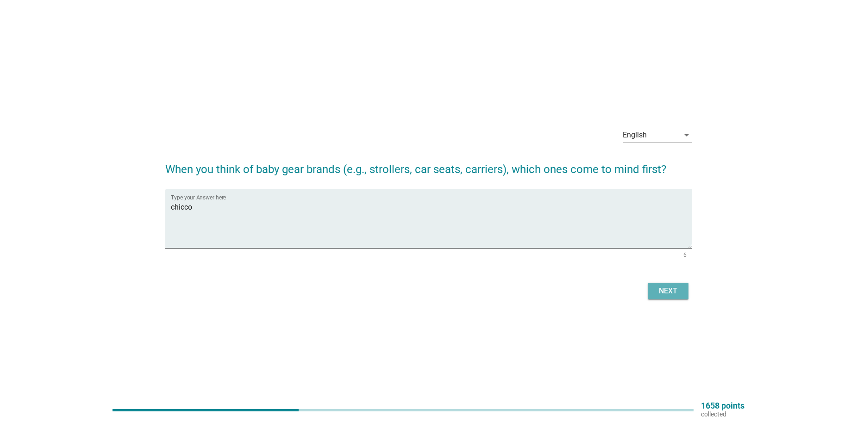
click at [668, 294] on div "Next" at bounding box center [668, 291] width 26 height 11
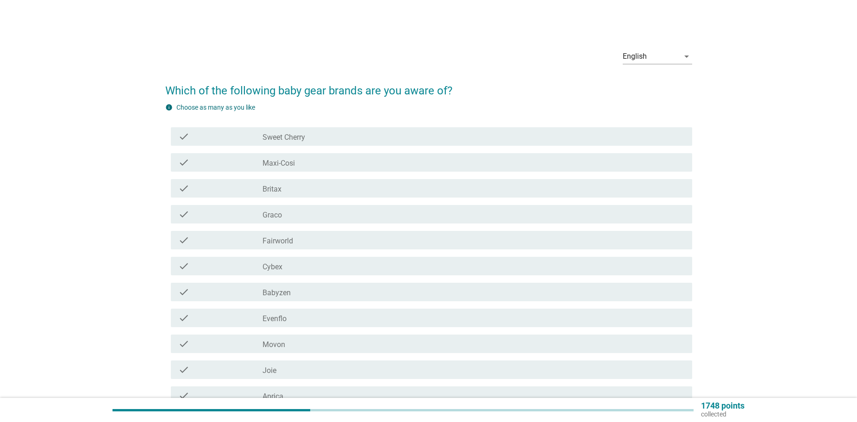
click at [350, 128] on div "check check_box_outline_blank Sweet Cherry" at bounding box center [431, 136] width 521 height 19
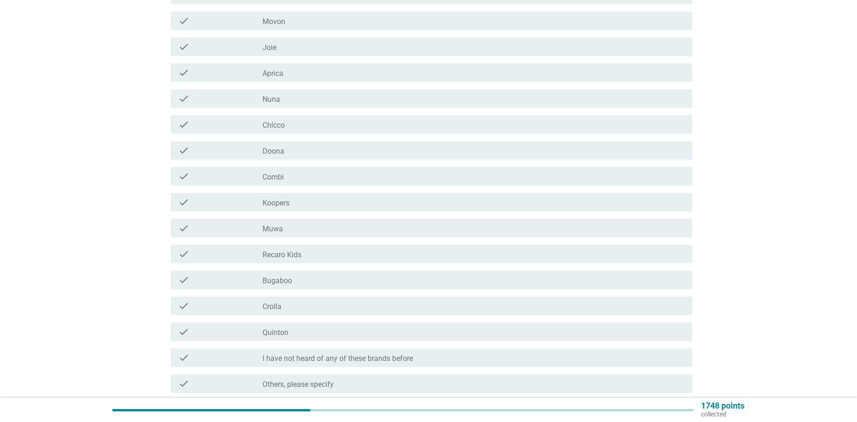
scroll to position [324, 0]
click at [320, 119] on div "check_box_outline_blank Chicco" at bounding box center [474, 123] width 422 height 11
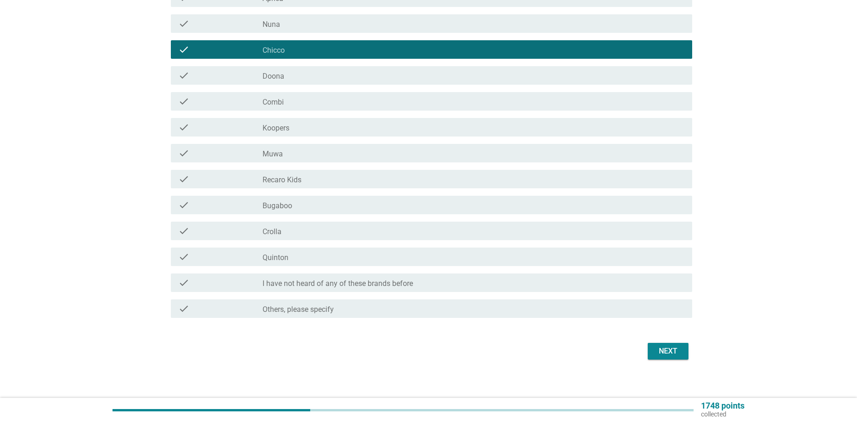
scroll to position [404, 0]
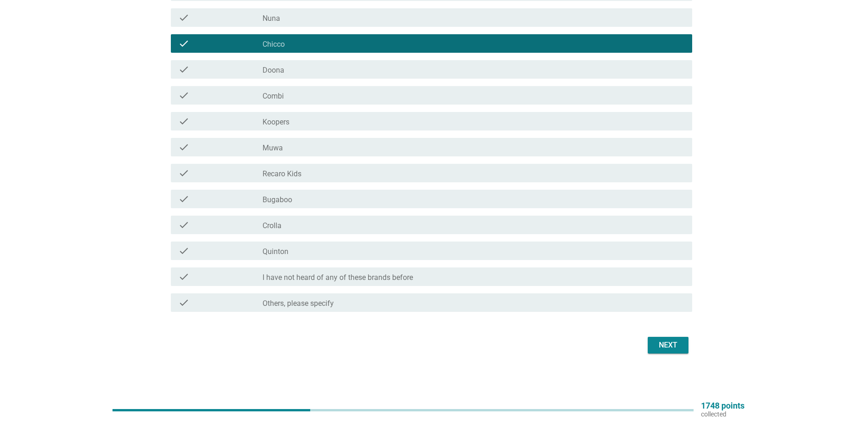
click at [272, 117] on div "check_box_outline_blank Koopers" at bounding box center [474, 121] width 422 height 11
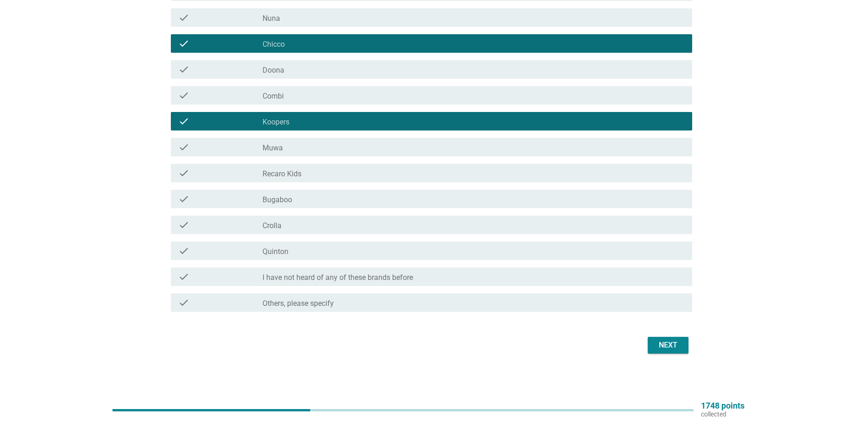
click at [320, 251] on div "check_box_outline_blank [PERSON_NAME]" at bounding box center [474, 250] width 422 height 11
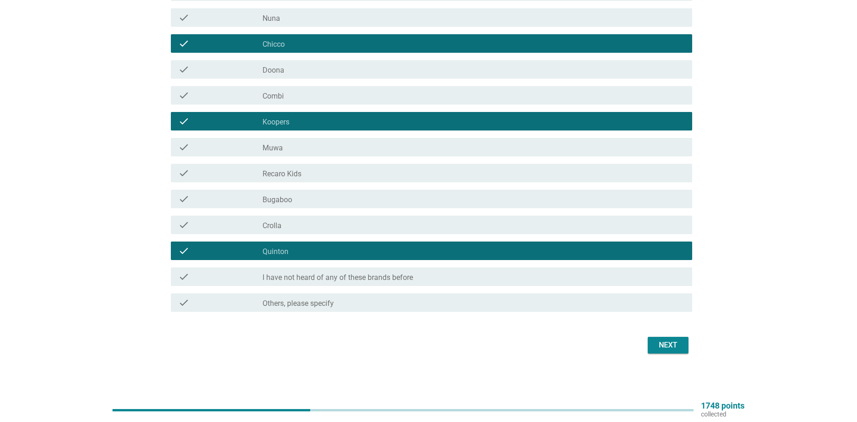
click at [682, 341] on button "Next" at bounding box center [668, 345] width 41 height 17
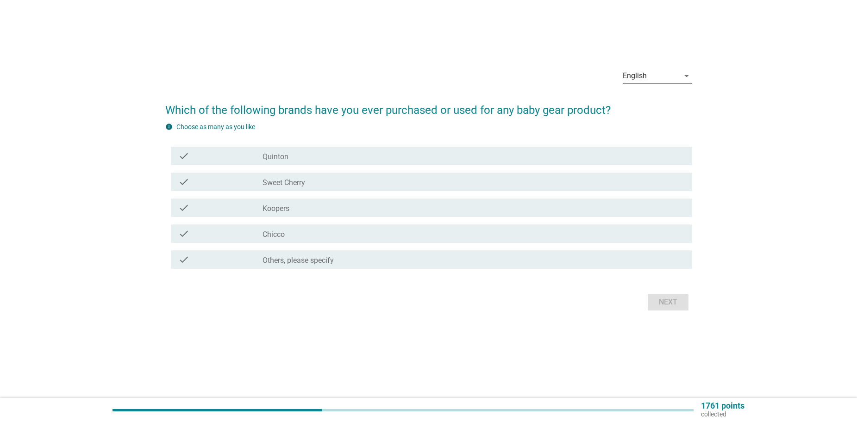
scroll to position [0, 0]
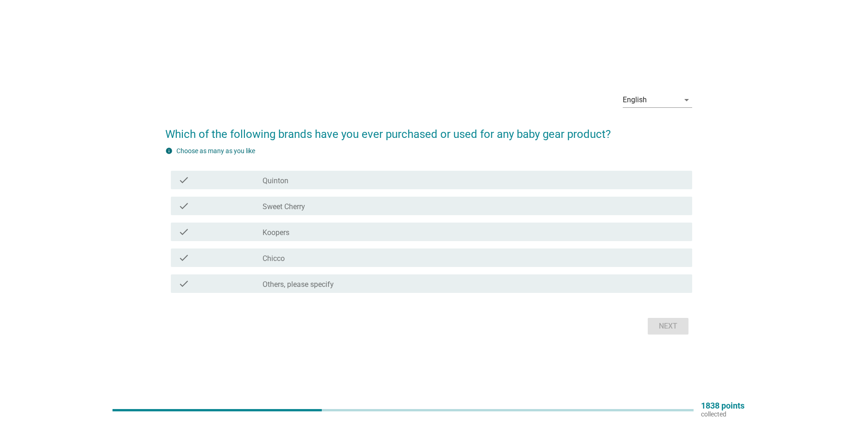
click at [309, 207] on div "check_box_outline_blank Sweet Cherry" at bounding box center [474, 206] width 422 height 11
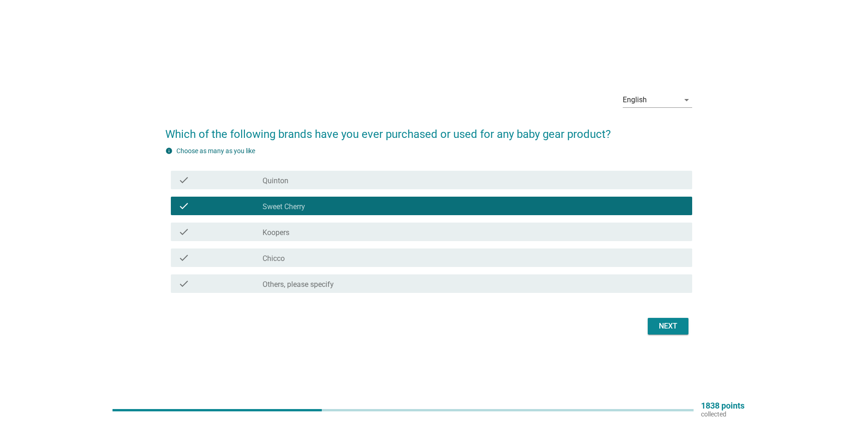
click at [370, 237] on div "check_box_outline_blank Koopers" at bounding box center [474, 231] width 422 height 11
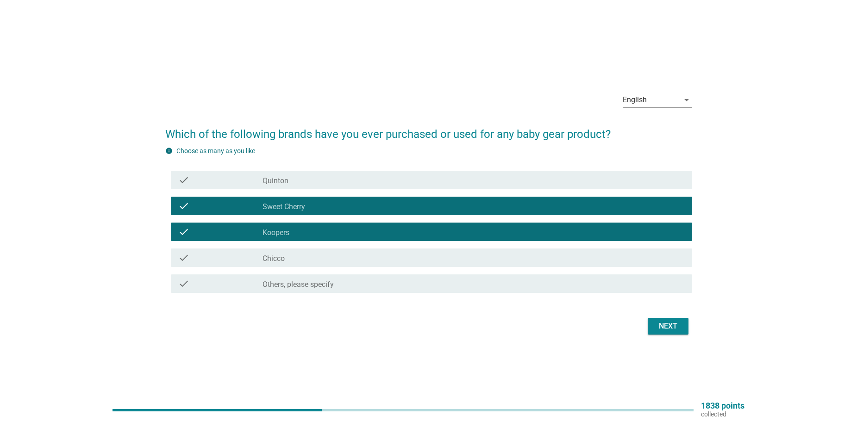
click at [435, 233] on div "check_box_outline_blank Koopers" at bounding box center [474, 231] width 422 height 11
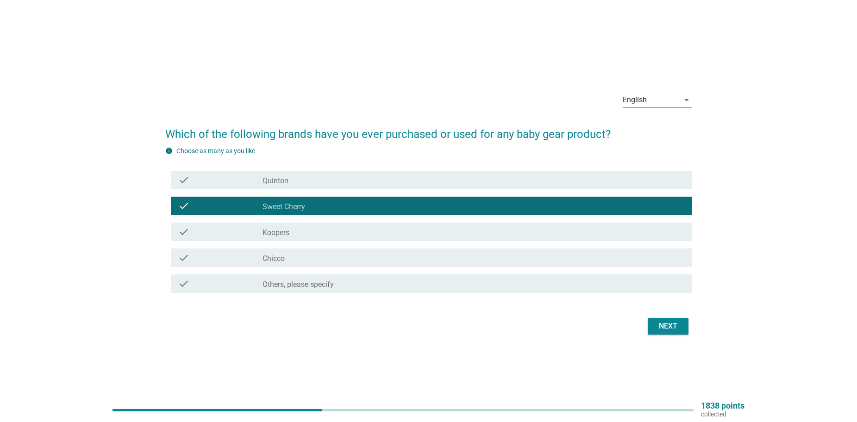
click at [653, 329] on button "Next" at bounding box center [668, 326] width 41 height 17
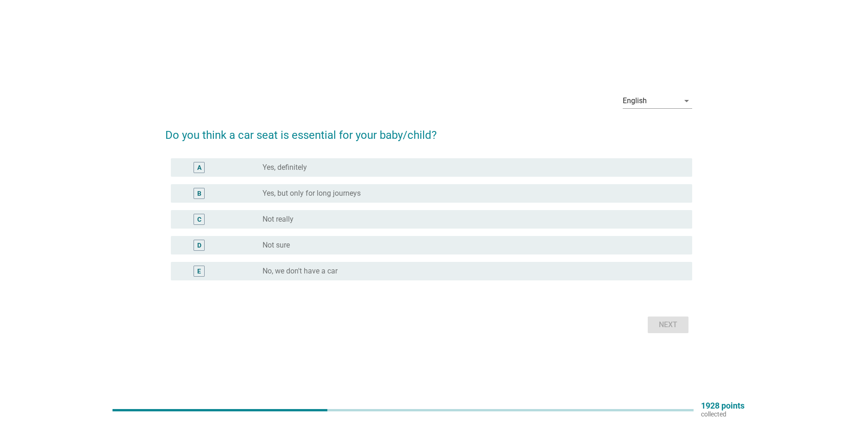
click at [322, 194] on label "Yes, but only for long journeys" at bounding box center [312, 193] width 98 height 9
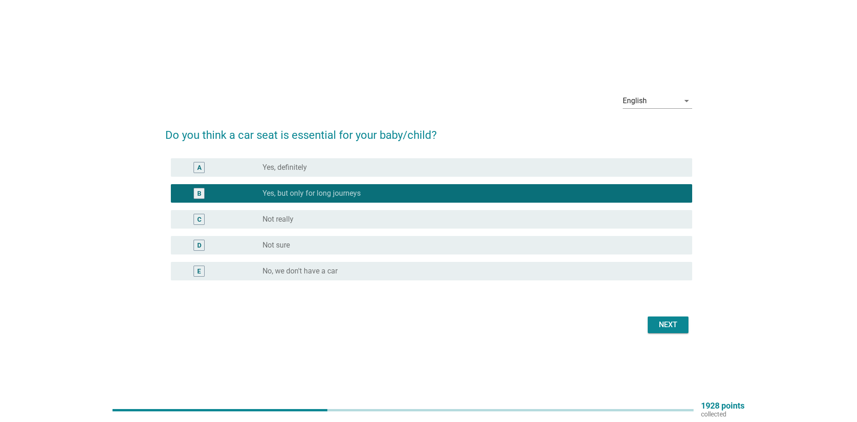
click at [673, 321] on div "Next" at bounding box center [668, 325] width 26 height 11
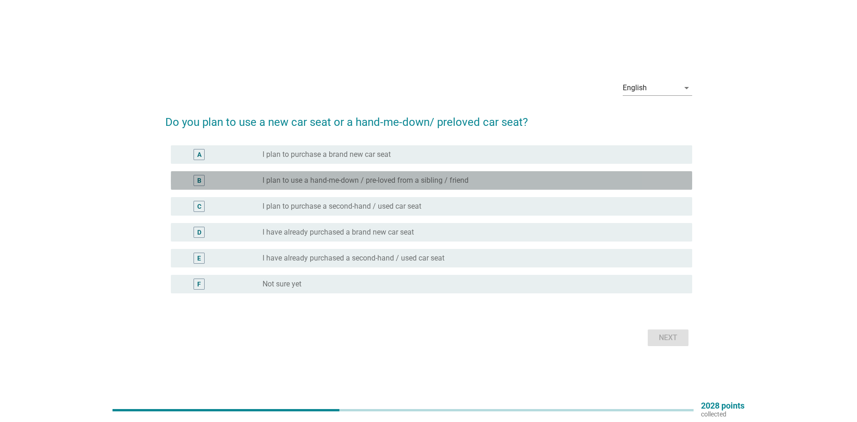
click at [376, 180] on label "I plan to use a hand-me-down / pre-loved from a sibling / friend" at bounding box center [366, 180] width 206 height 9
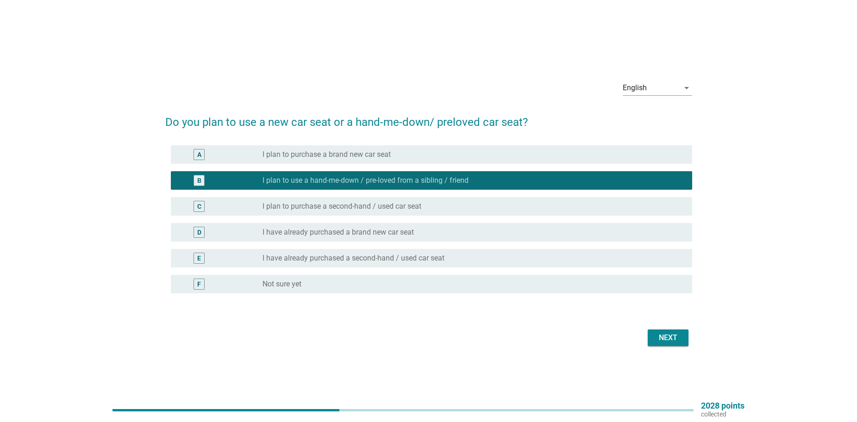
click at [668, 315] on form "Do you plan to use a new car seat or a hand-me-down/ preloved car seat? A radio…" at bounding box center [428, 227] width 527 height 245
click at [667, 331] on button "Next" at bounding box center [668, 338] width 41 height 17
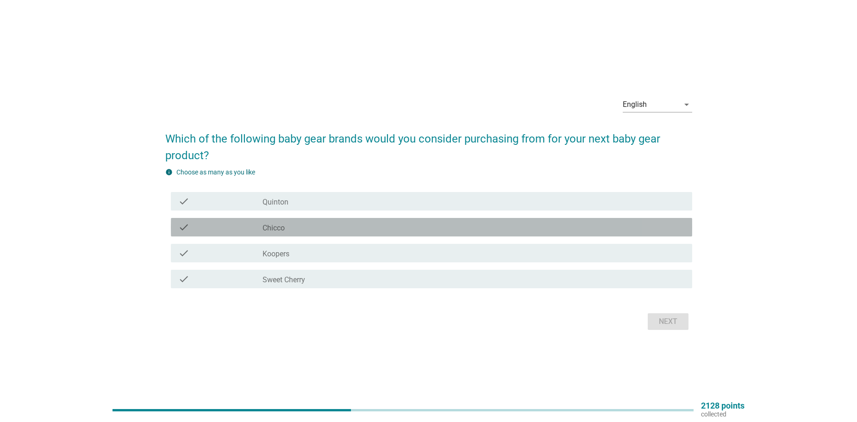
click at [297, 229] on div "check_box_outline_blank Chicco" at bounding box center [474, 227] width 422 height 11
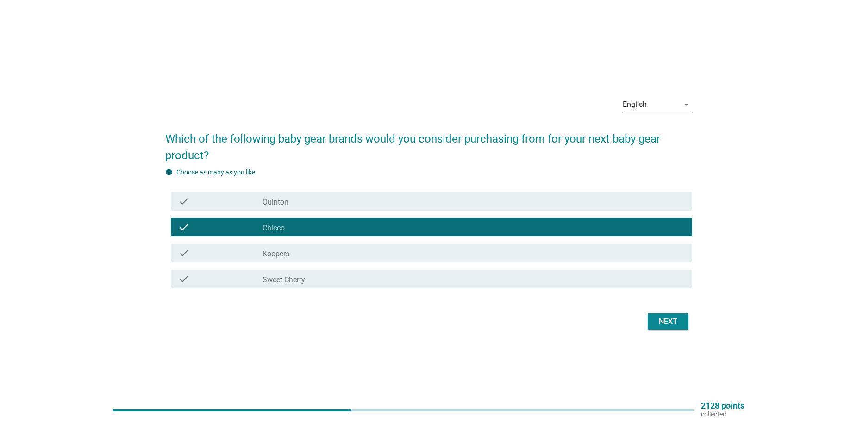
drag, startPoint x: 665, startPoint y: 312, endPoint x: 652, endPoint y: 316, distance: 14.4
click at [666, 312] on div "Next" at bounding box center [428, 322] width 527 height 22
click at [689, 324] on div "Next" at bounding box center [428, 322] width 527 height 22
click at [666, 322] on div "Next" at bounding box center [668, 321] width 26 height 11
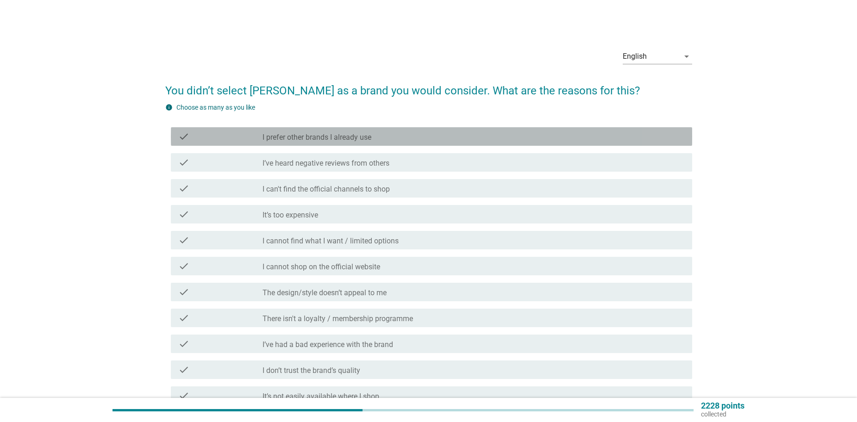
click at [376, 138] on div "check_box_outline_blank I prefer other brands I already use" at bounding box center [474, 136] width 422 height 11
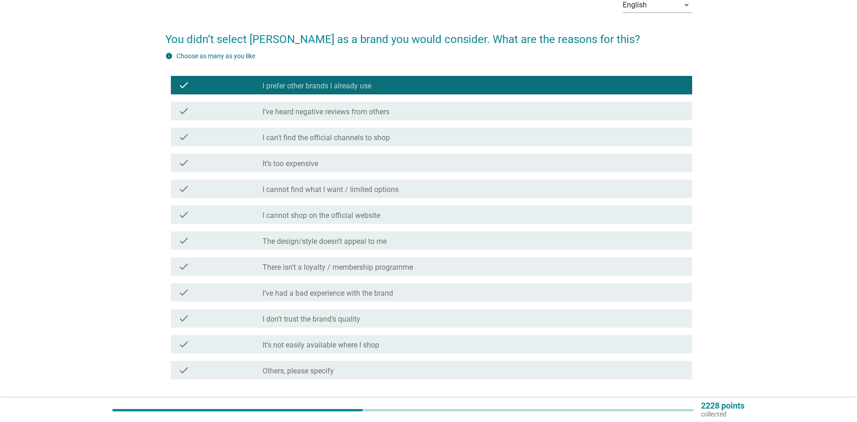
scroll to position [119, 0]
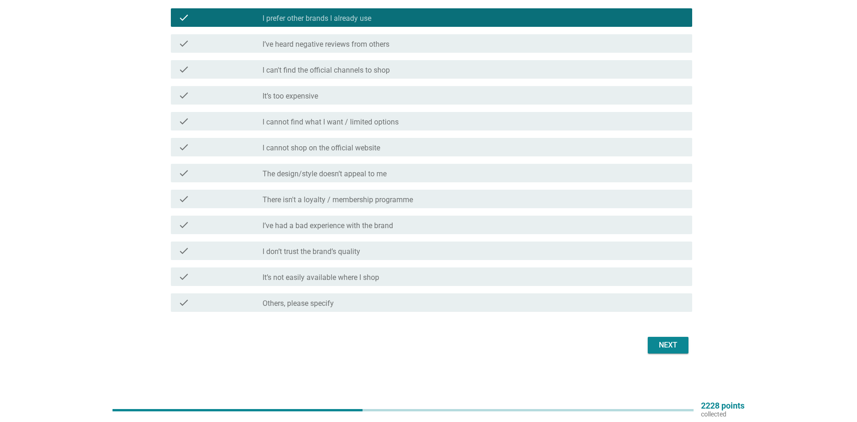
click at [648, 354] on div "Next" at bounding box center [428, 345] width 527 height 22
click at [655, 352] on button "Next" at bounding box center [668, 345] width 41 height 17
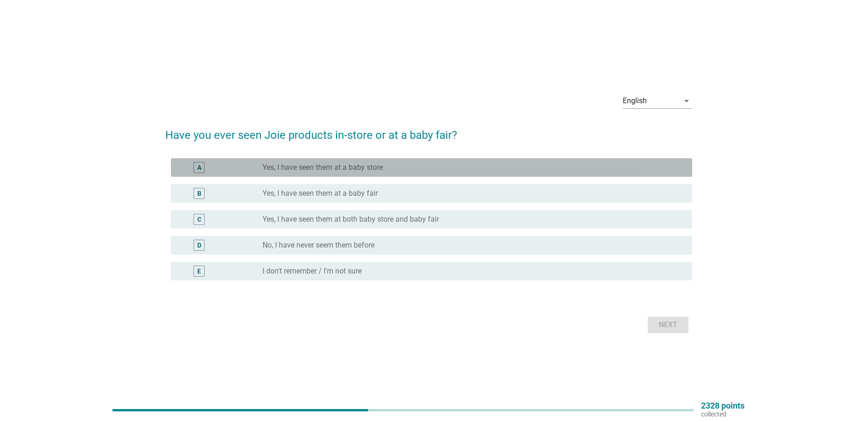
click at [330, 168] on label "Yes, I have seen them at a baby store" at bounding box center [323, 167] width 120 height 9
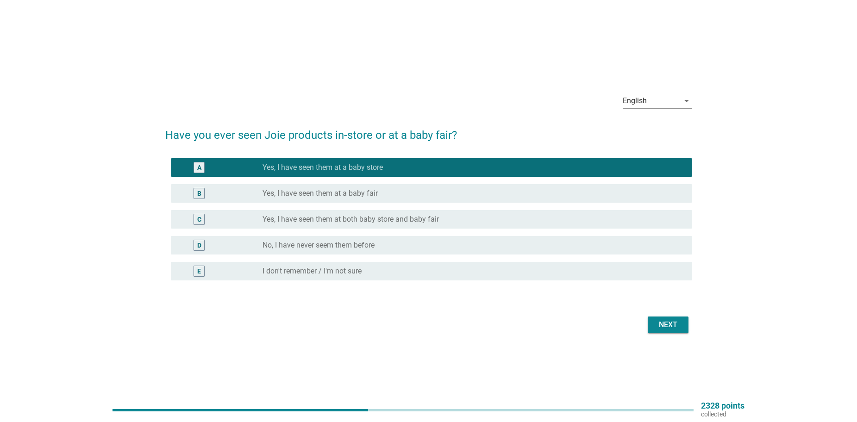
click at [671, 329] on div "Next" at bounding box center [668, 325] width 26 height 11
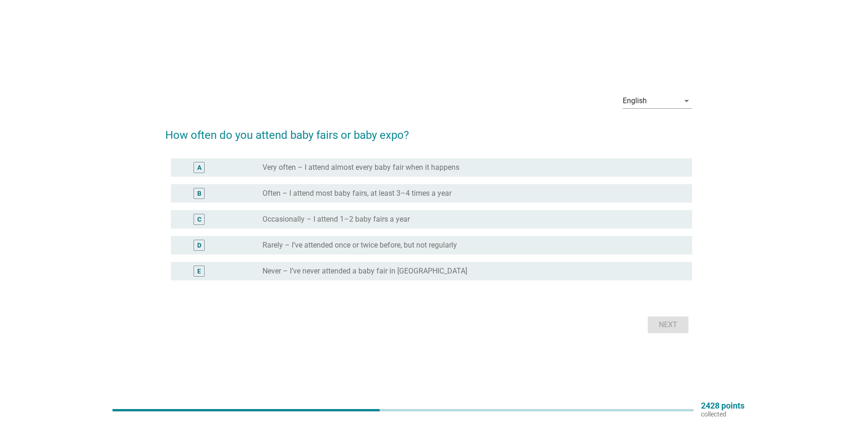
click at [443, 170] on label "Very often – I attend almost every baby fair when it happens" at bounding box center [361, 167] width 197 height 9
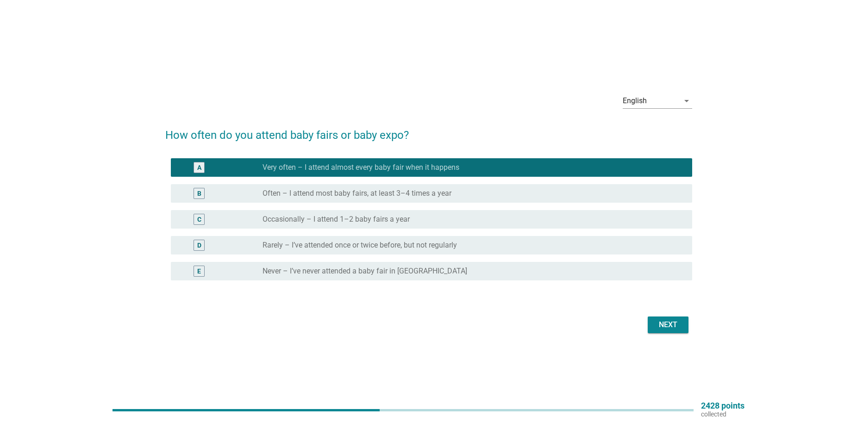
click at [679, 315] on div "Next" at bounding box center [428, 325] width 527 height 22
click at [675, 322] on div "Next" at bounding box center [668, 325] width 26 height 11
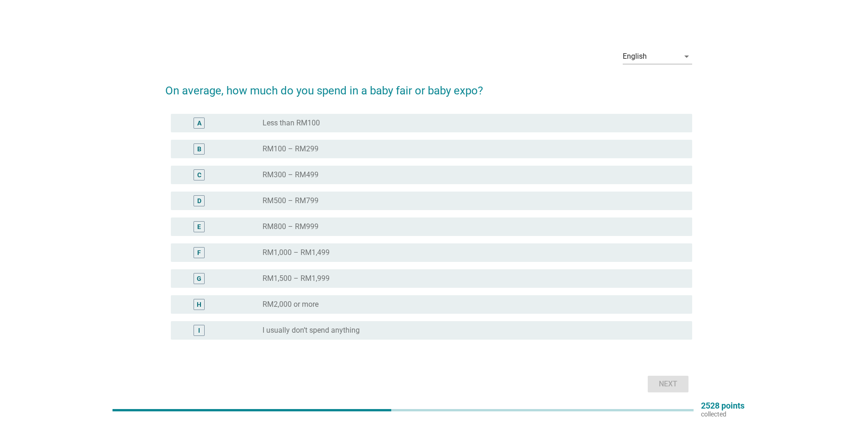
click at [303, 199] on label "RM500 – RM799" at bounding box center [291, 200] width 56 height 9
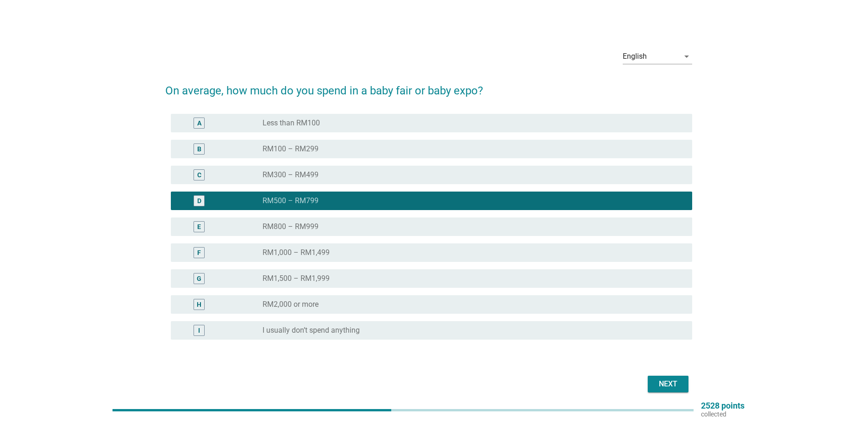
drag, startPoint x: 300, startPoint y: 174, endPoint x: 414, endPoint y: 237, distance: 130.4
click at [304, 176] on label "RM300 – RM499" at bounding box center [291, 174] width 56 height 9
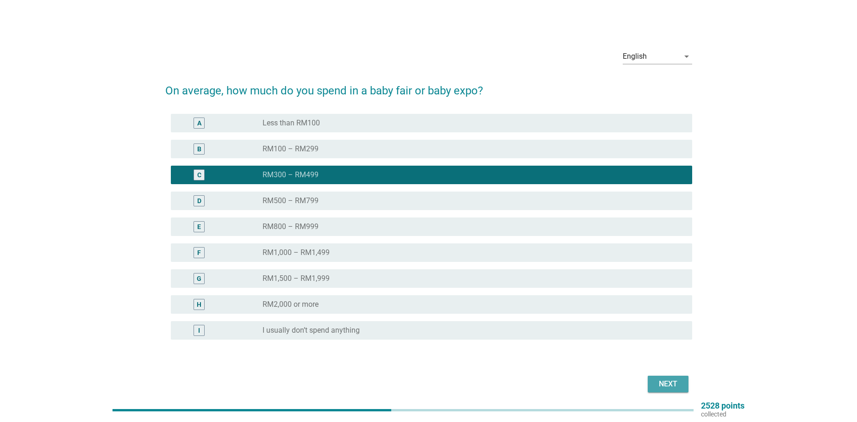
click at [668, 377] on button "Next" at bounding box center [668, 384] width 41 height 17
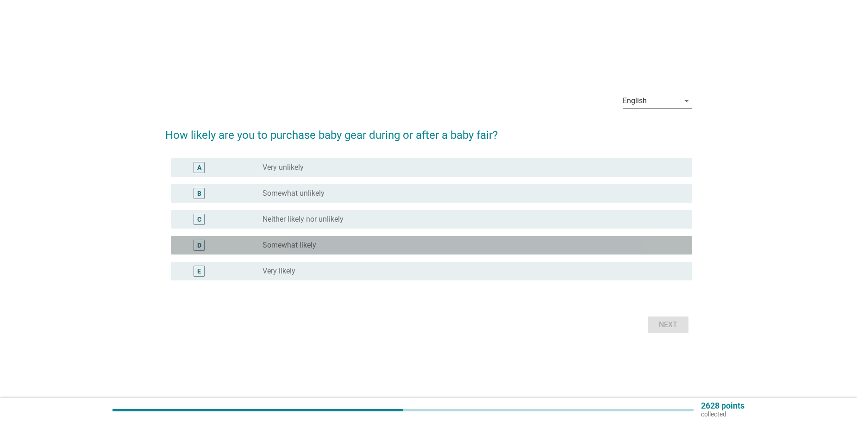
click at [295, 247] on label "Somewhat likely" at bounding box center [290, 245] width 54 height 9
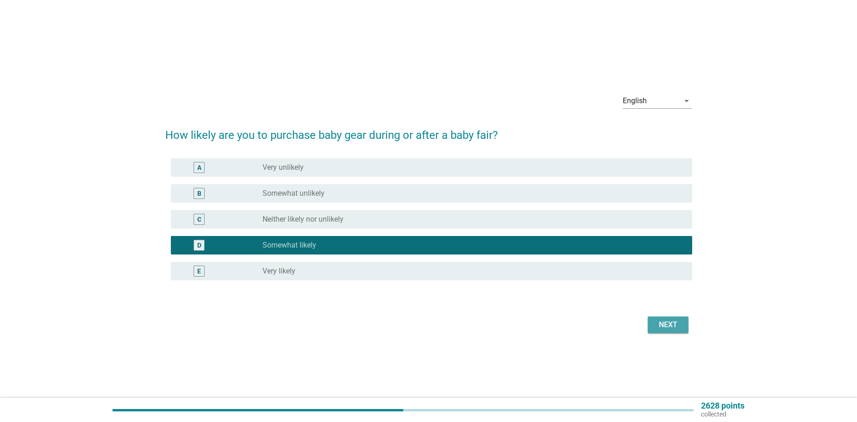
click at [670, 324] on div "Next" at bounding box center [668, 325] width 26 height 11
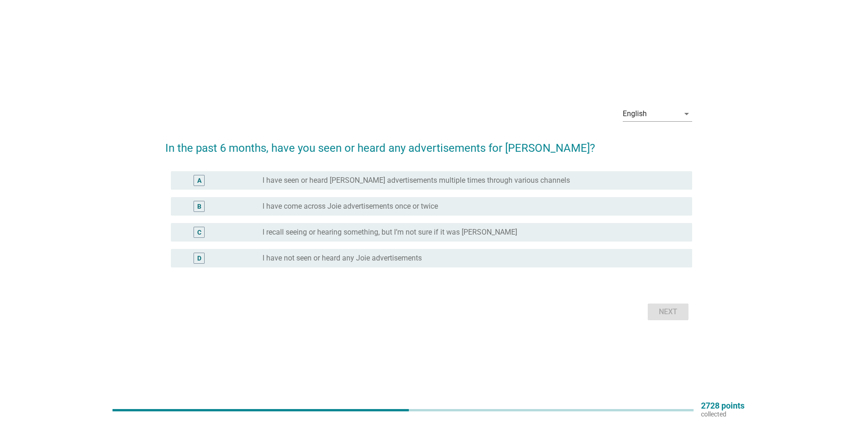
click at [381, 209] on label "I have come across Joie advertisements once or twice" at bounding box center [351, 206] width 176 height 9
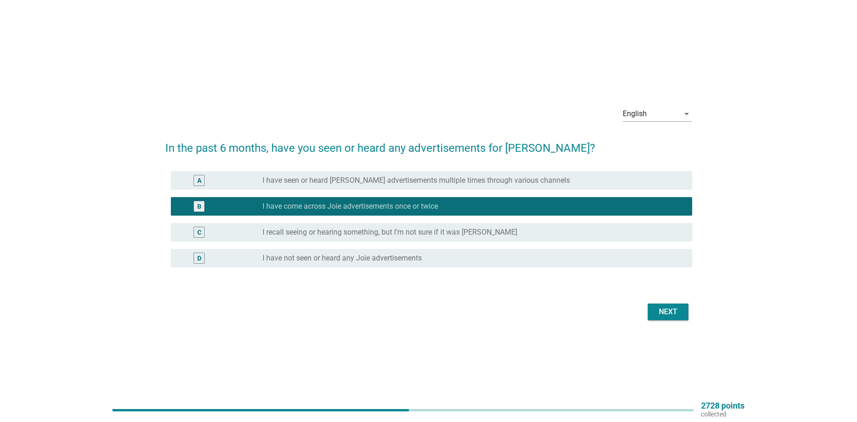
click at [470, 232] on label "I recall seeing or hearing something, but I’m not sure if it was [PERSON_NAME]" at bounding box center [390, 232] width 255 height 9
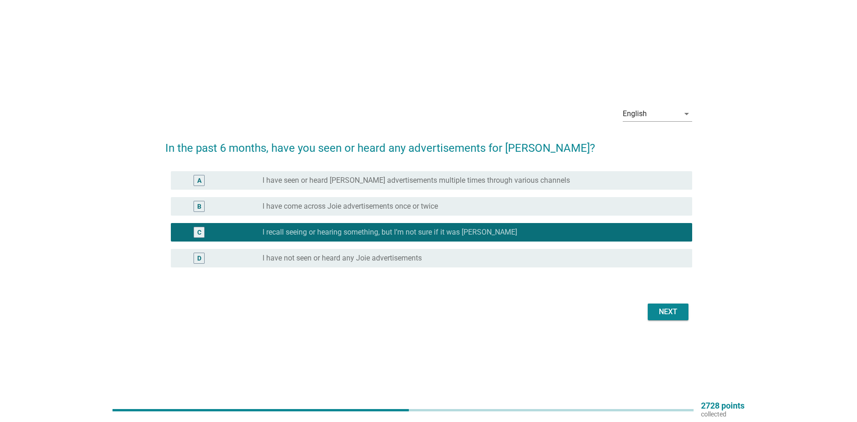
click at [656, 313] on div "Next" at bounding box center [668, 312] width 26 height 11
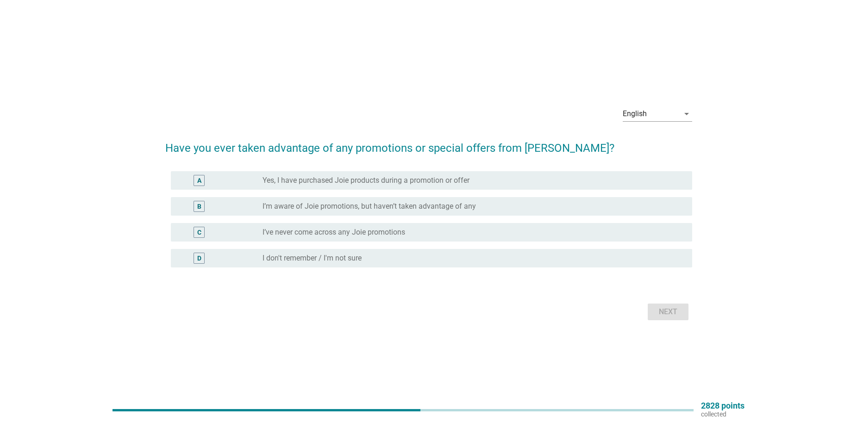
drag, startPoint x: 436, startPoint y: 231, endPoint x: 439, endPoint y: 236, distance: 5.7
click at [436, 231] on div "radio_button_unchecked I’ve never come across any Joie promotions" at bounding box center [470, 232] width 415 height 9
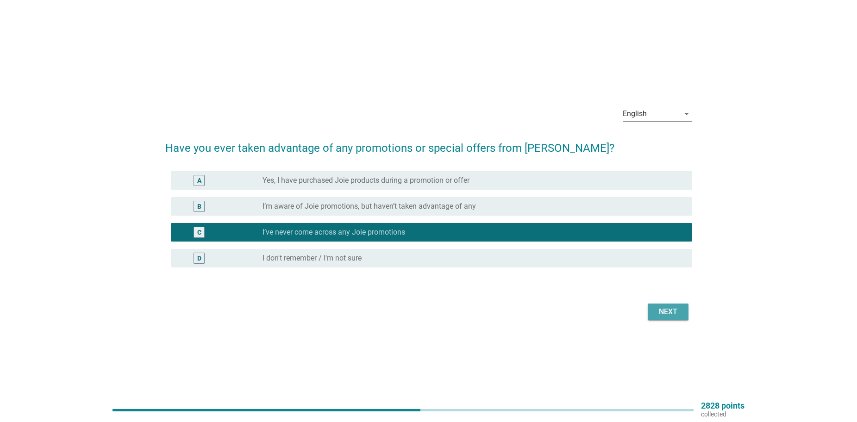
click at [683, 306] on button "Next" at bounding box center [668, 312] width 41 height 17
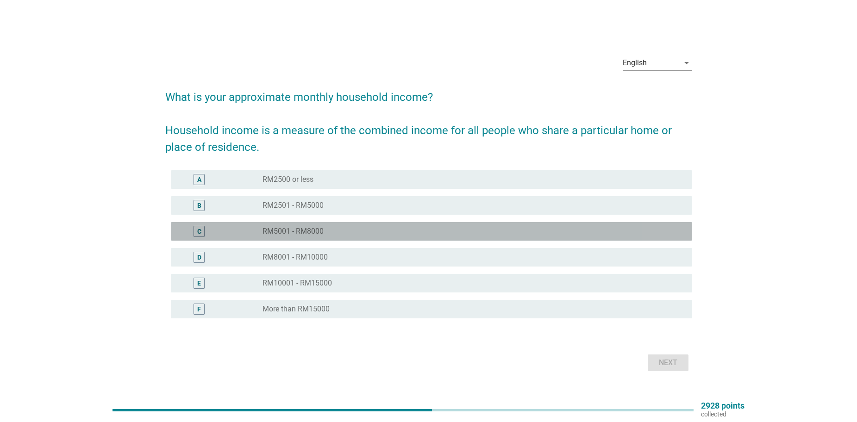
click at [319, 233] on label "RM5001 - RM8000" at bounding box center [293, 231] width 61 height 9
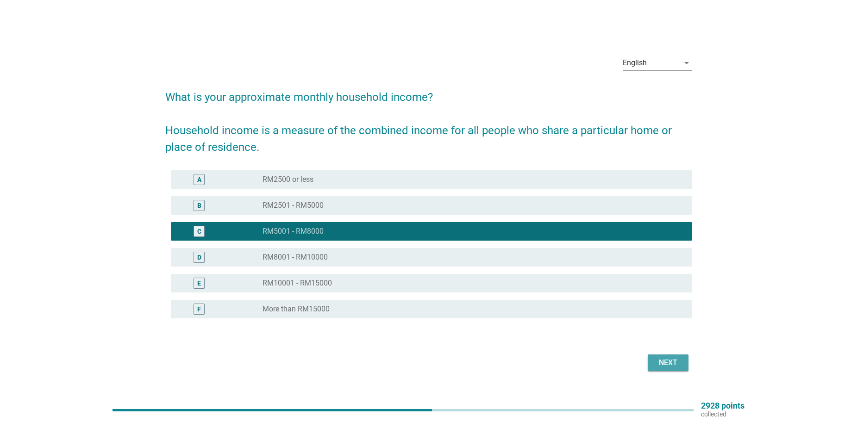
drag, startPoint x: 684, startPoint y: 359, endPoint x: 684, endPoint y: 364, distance: 4.7
click at [684, 360] on button "Next" at bounding box center [668, 363] width 41 height 17
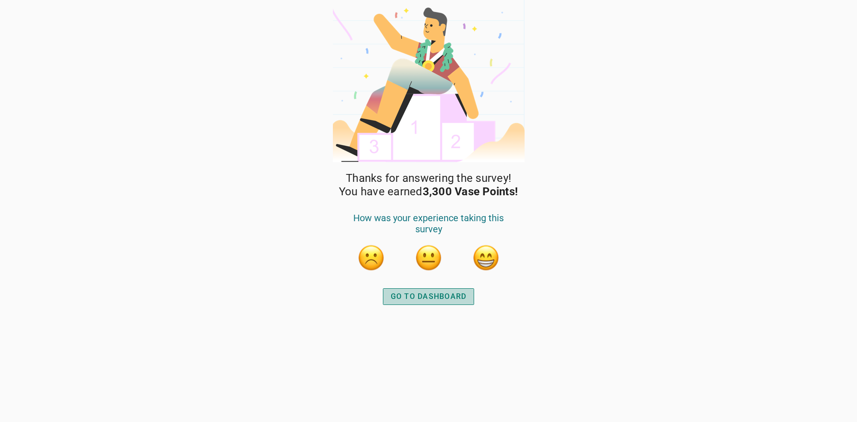
click at [422, 298] on div "GO TO DASHBOARD" at bounding box center [429, 296] width 76 height 11
